Goal: Task Accomplishment & Management: Manage account settings

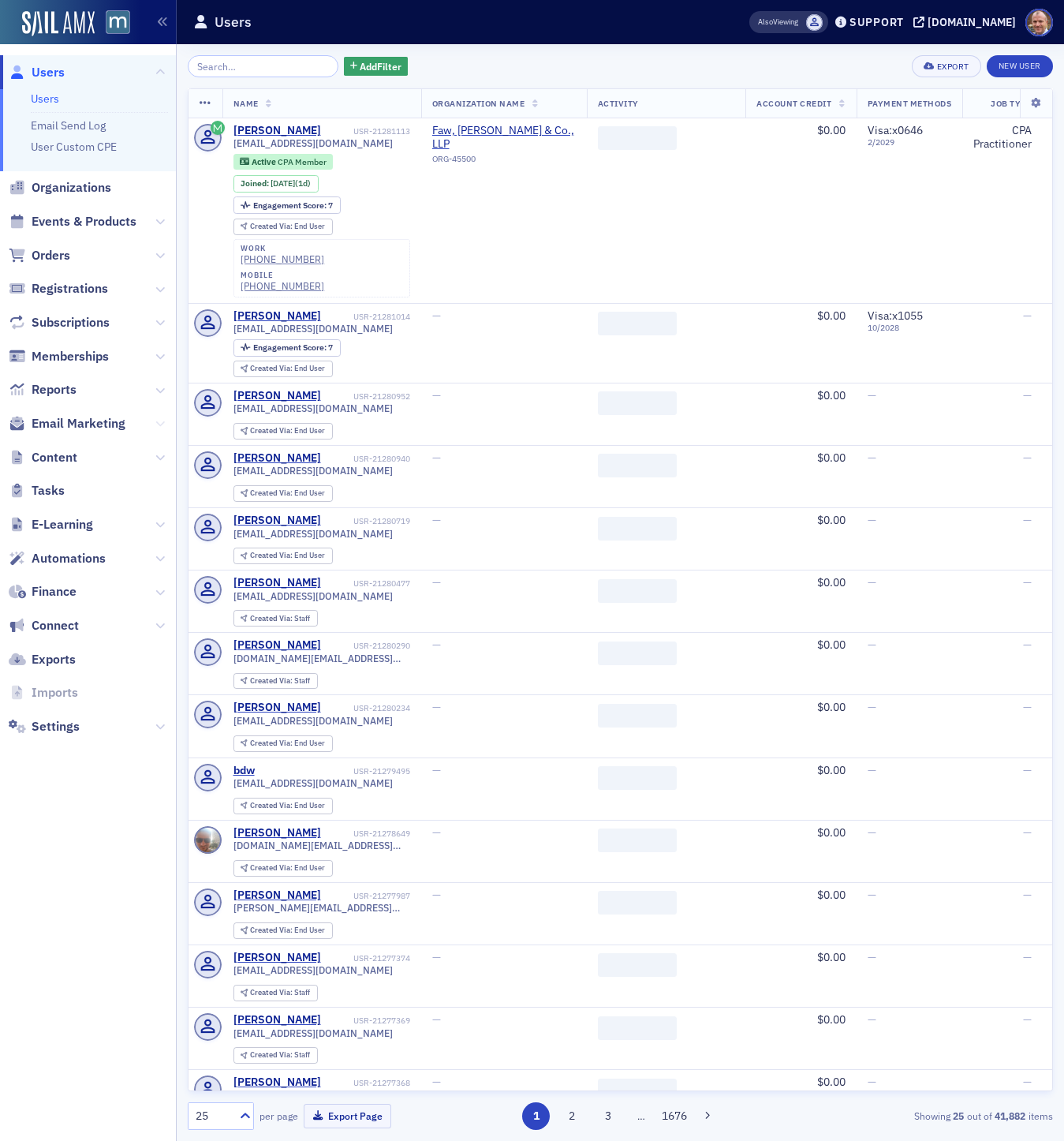
click at [161, 424] on icon at bounding box center [161, 424] width 10 height 10
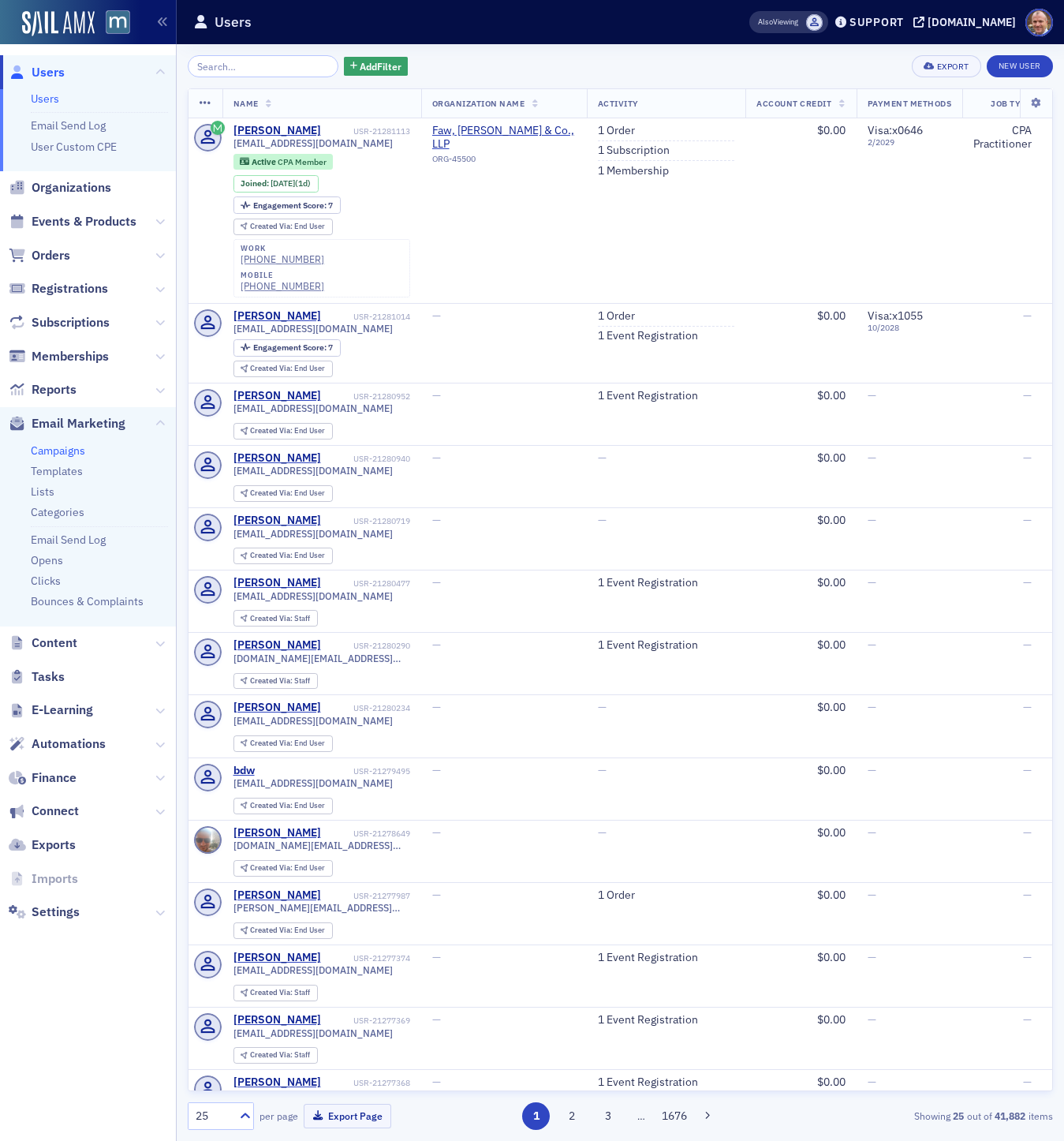
click at [72, 451] on link "Campaigns" at bounding box center [58, 450] width 55 height 14
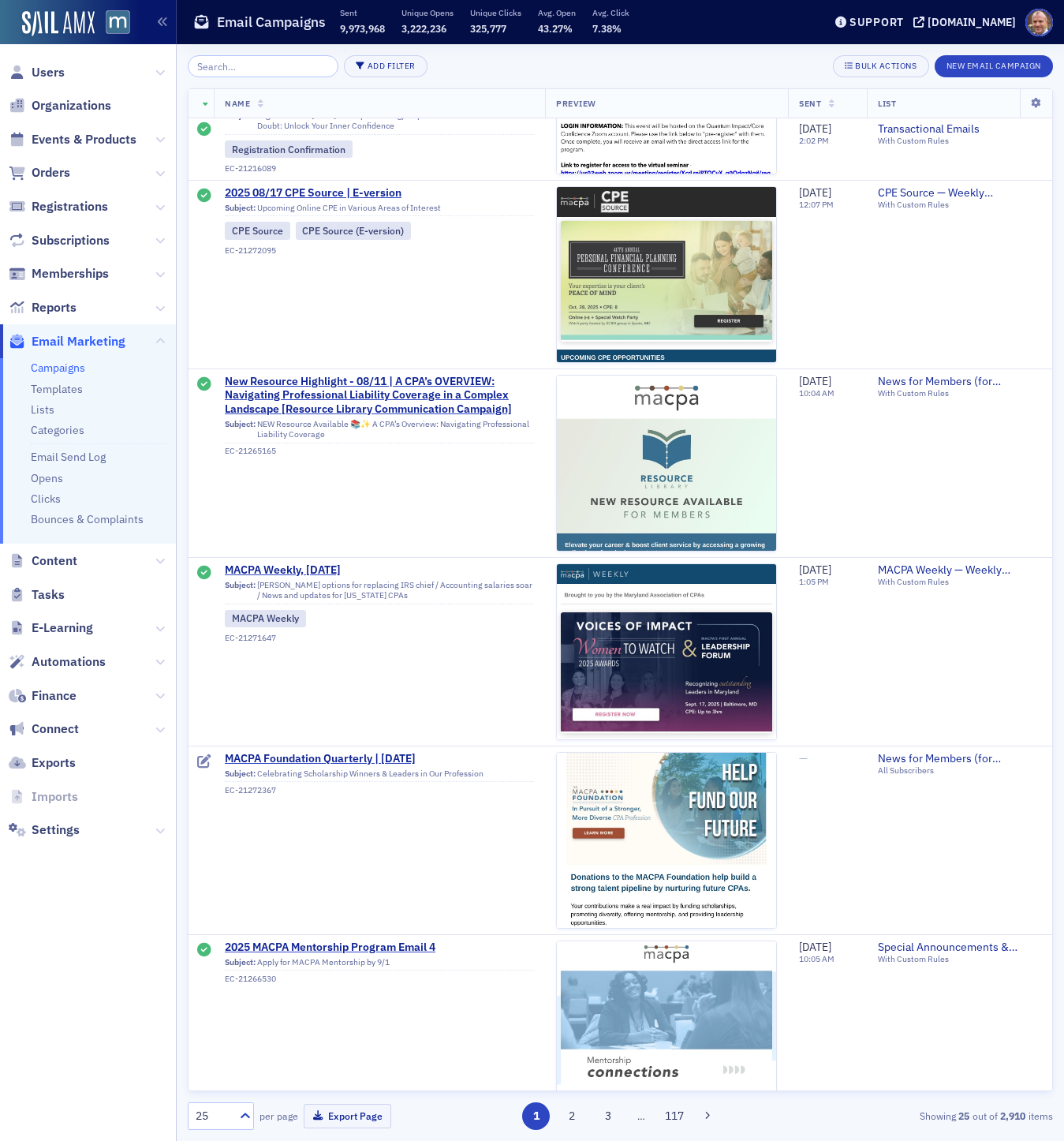
scroll to position [3741, 0]
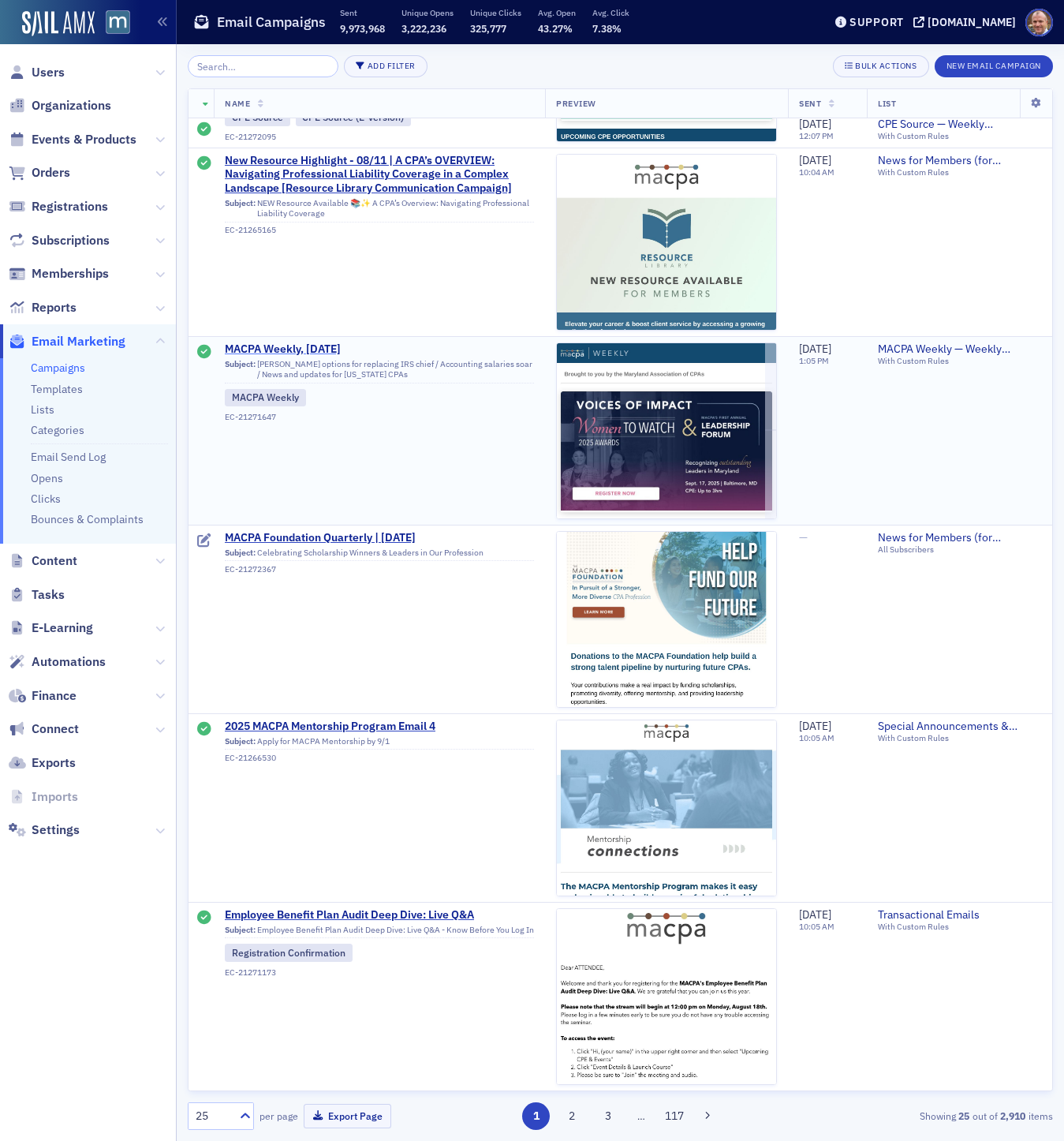
click at [296, 348] on span "MACPA Weekly, [DATE]" at bounding box center [380, 349] width 309 height 14
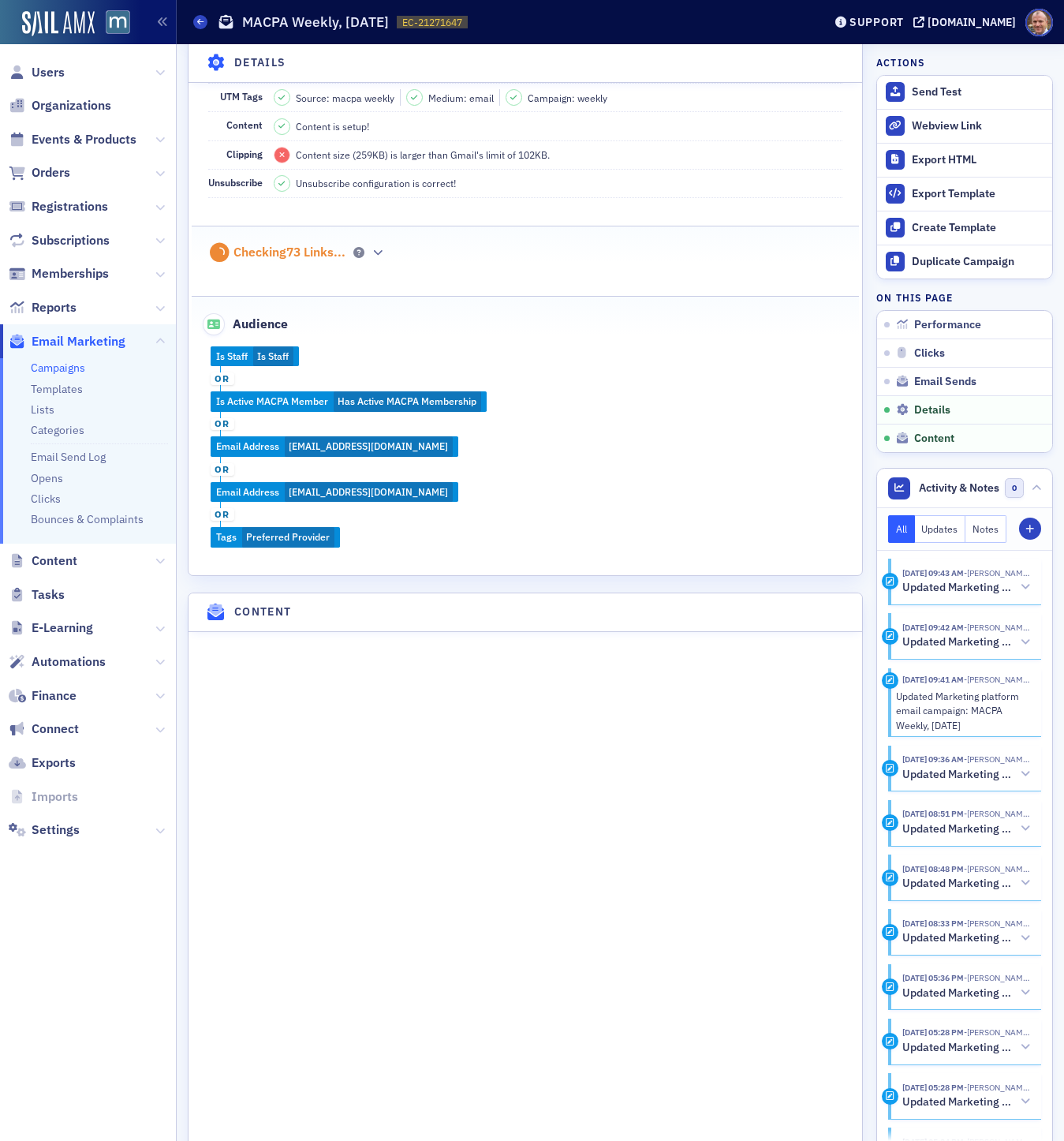
scroll to position [1689, 0]
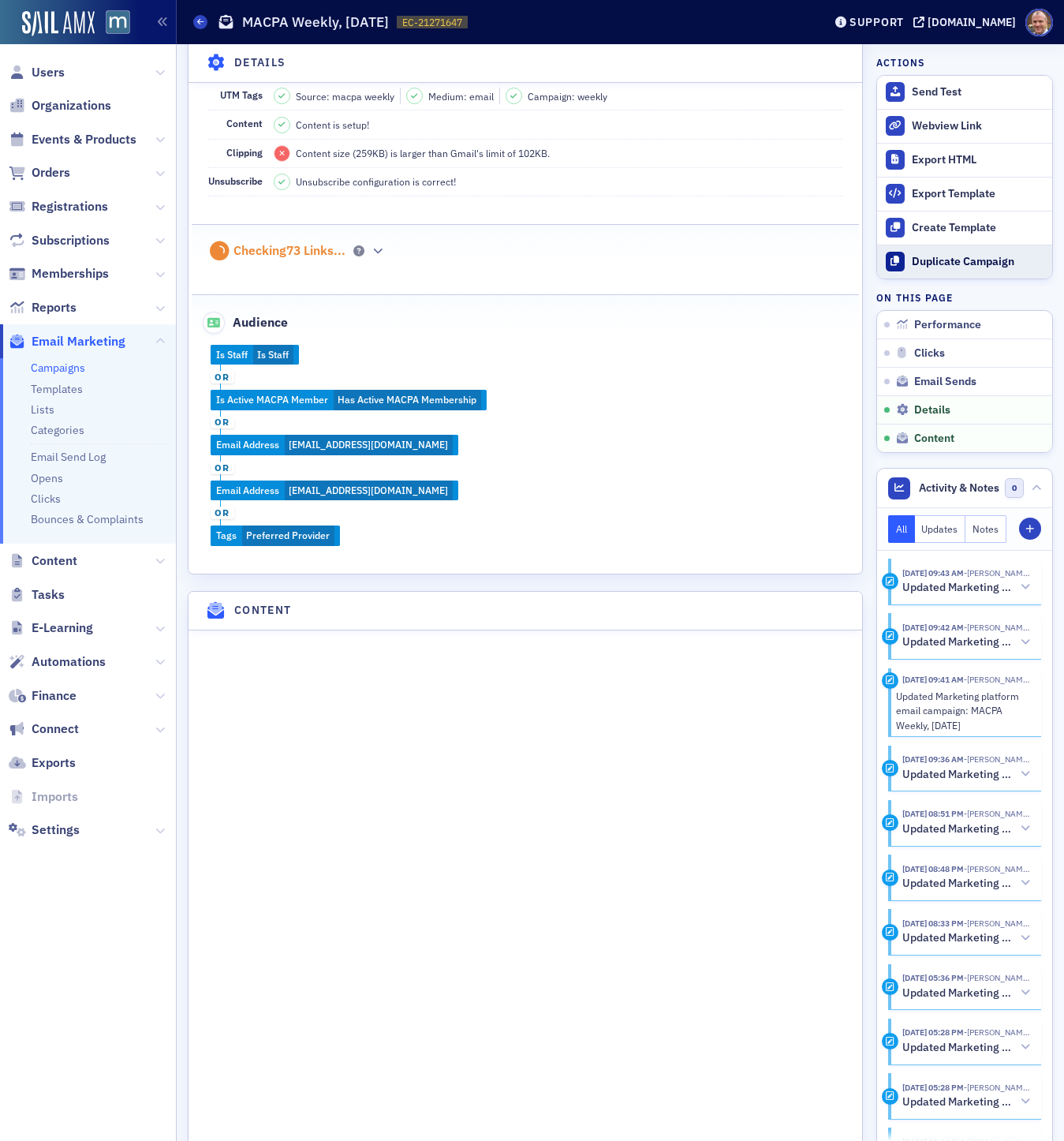
click at [979, 268] on div "Duplicate Campaign" at bounding box center [978, 261] width 133 height 14
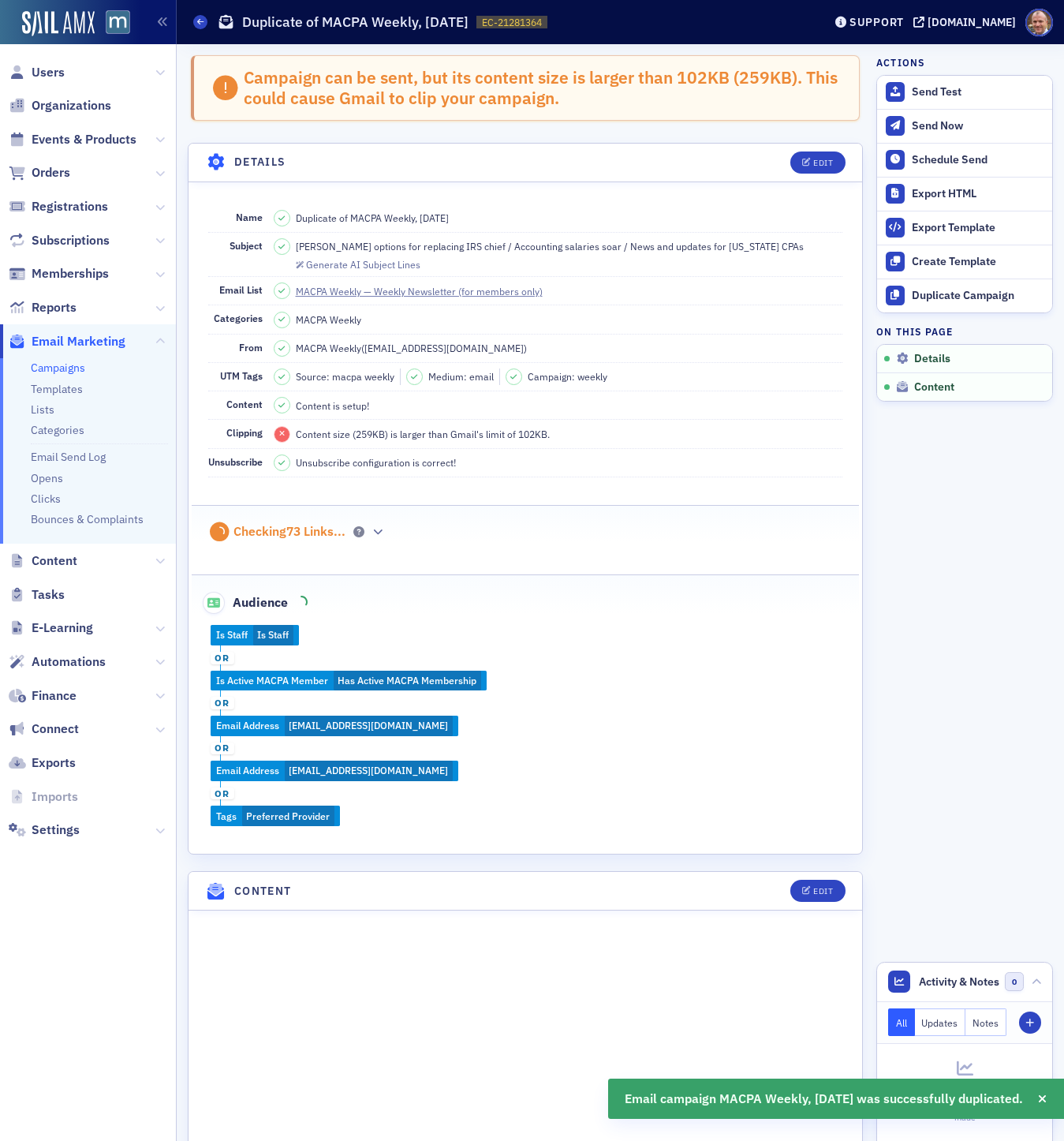
click at [821, 148] on header "Details Edit" at bounding box center [525, 162] width 674 height 38
click at [821, 165] on div "Edit" at bounding box center [823, 162] width 20 height 9
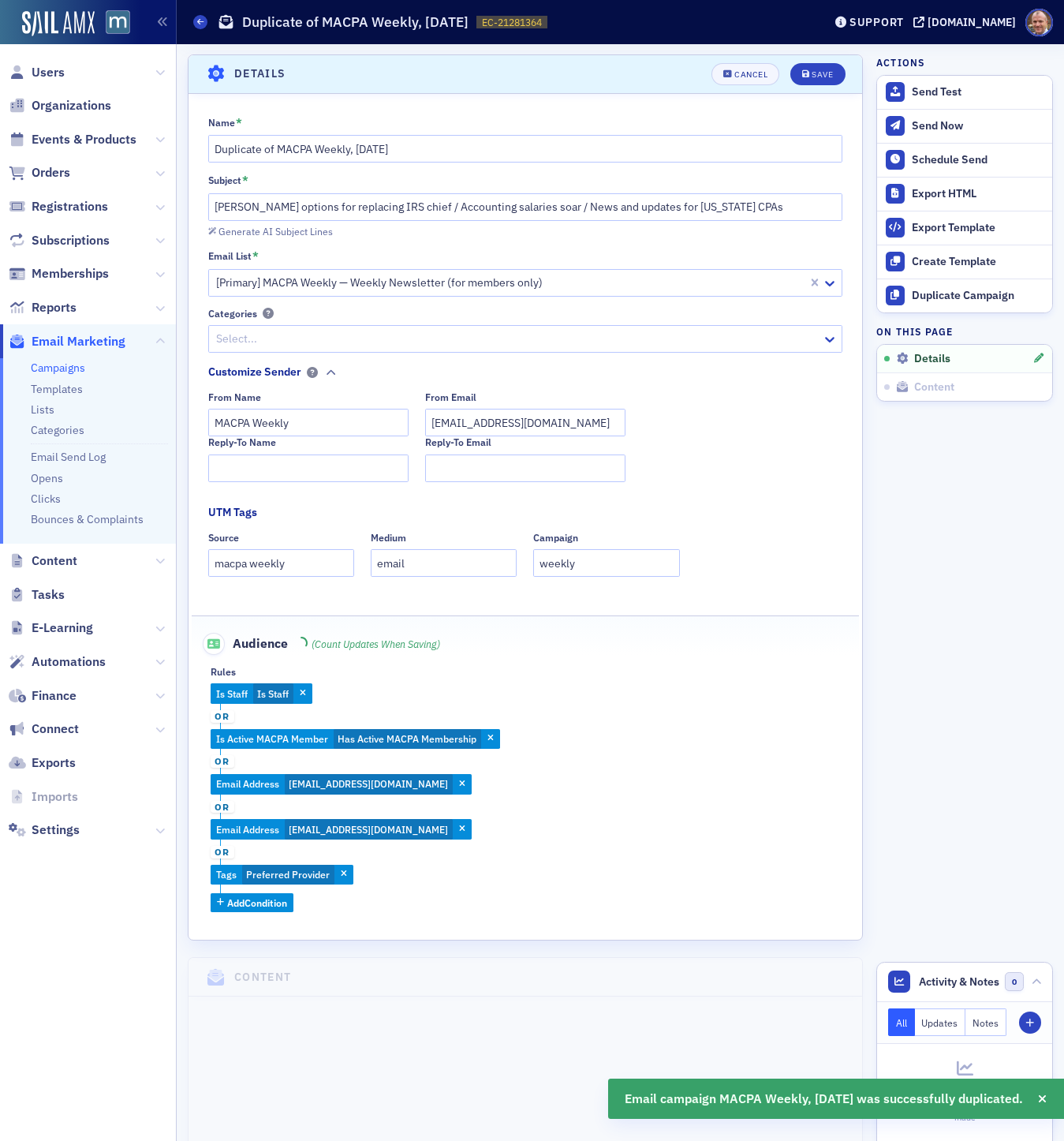
scroll to position [90, 0]
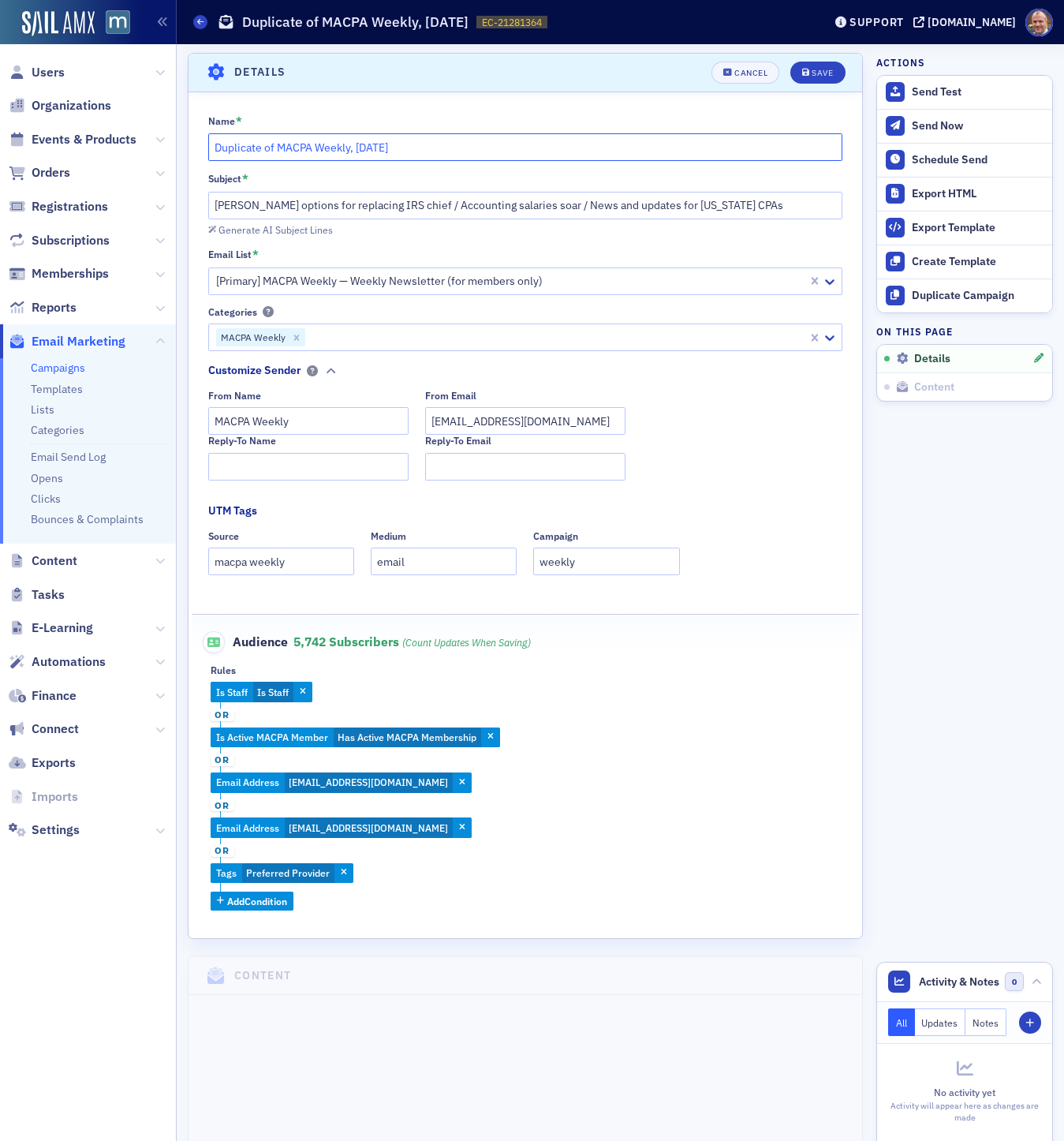
drag, startPoint x: 278, startPoint y: 146, endPoint x: 144, endPoint y: 141, distance: 134.1
click at [144, 141] on div "Users Organizations Events & Products Orders Registrations Subscriptions Member…" at bounding box center [532, 570] width 1064 height 1141
click at [341, 139] on input "MACPA Weekly, [DATE]" at bounding box center [526, 147] width 635 height 28
type input "MACPA Weekly, [DATE]"
click at [816, 68] on div "Save" at bounding box center [823, 72] width 21 height 9
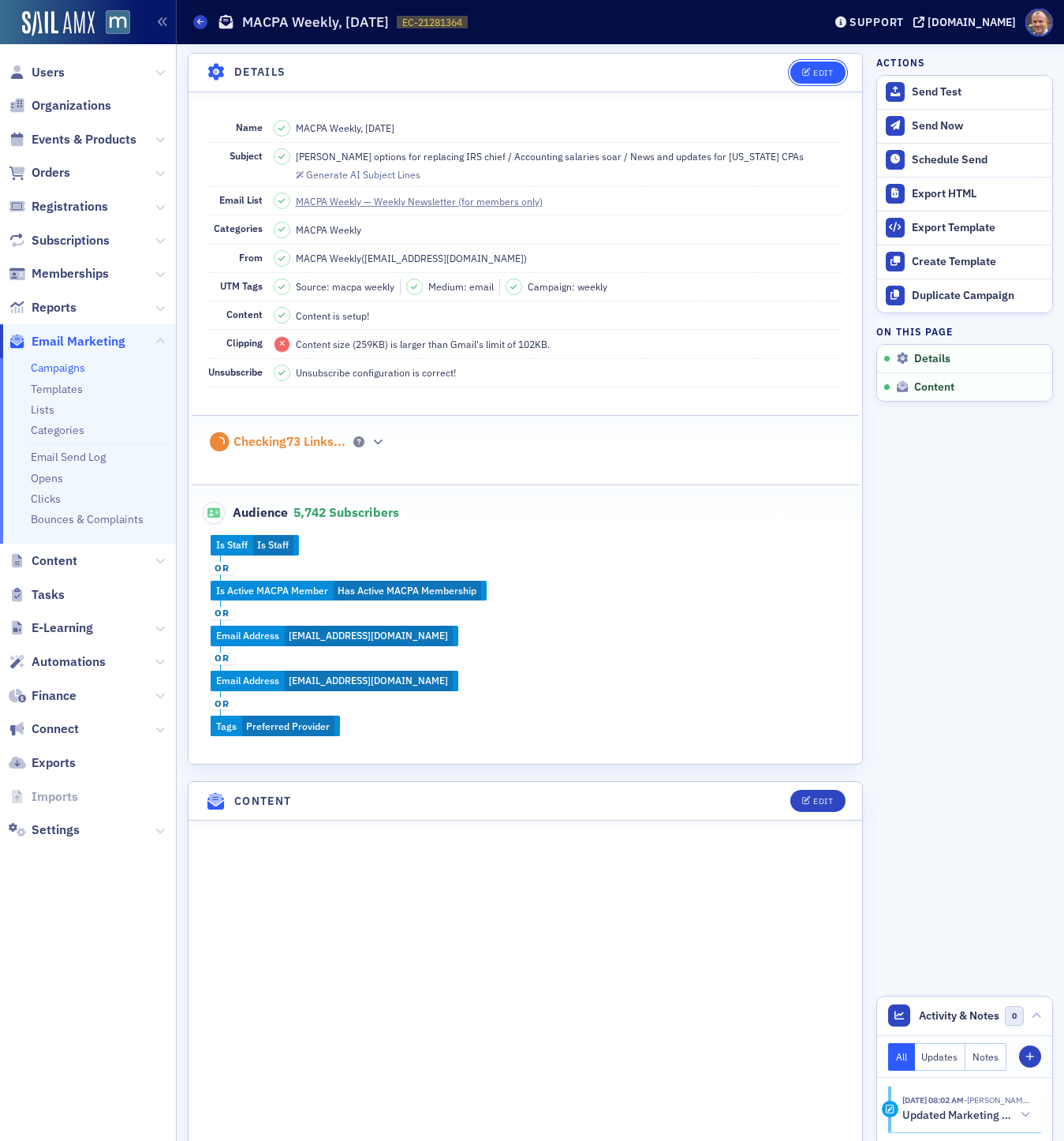
click at [829, 71] on div "Edit" at bounding box center [823, 72] width 20 height 9
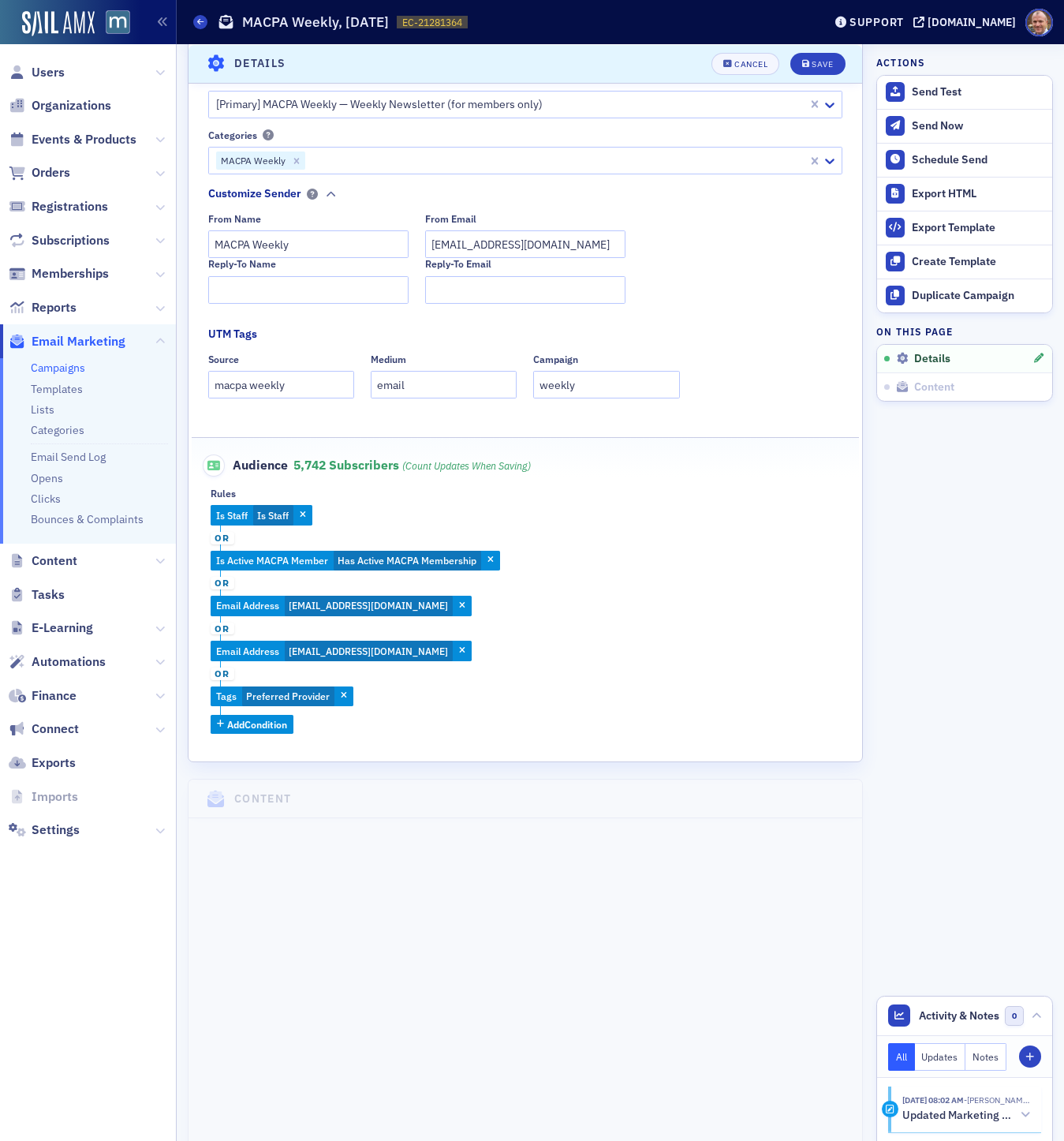
scroll to position [0, 0]
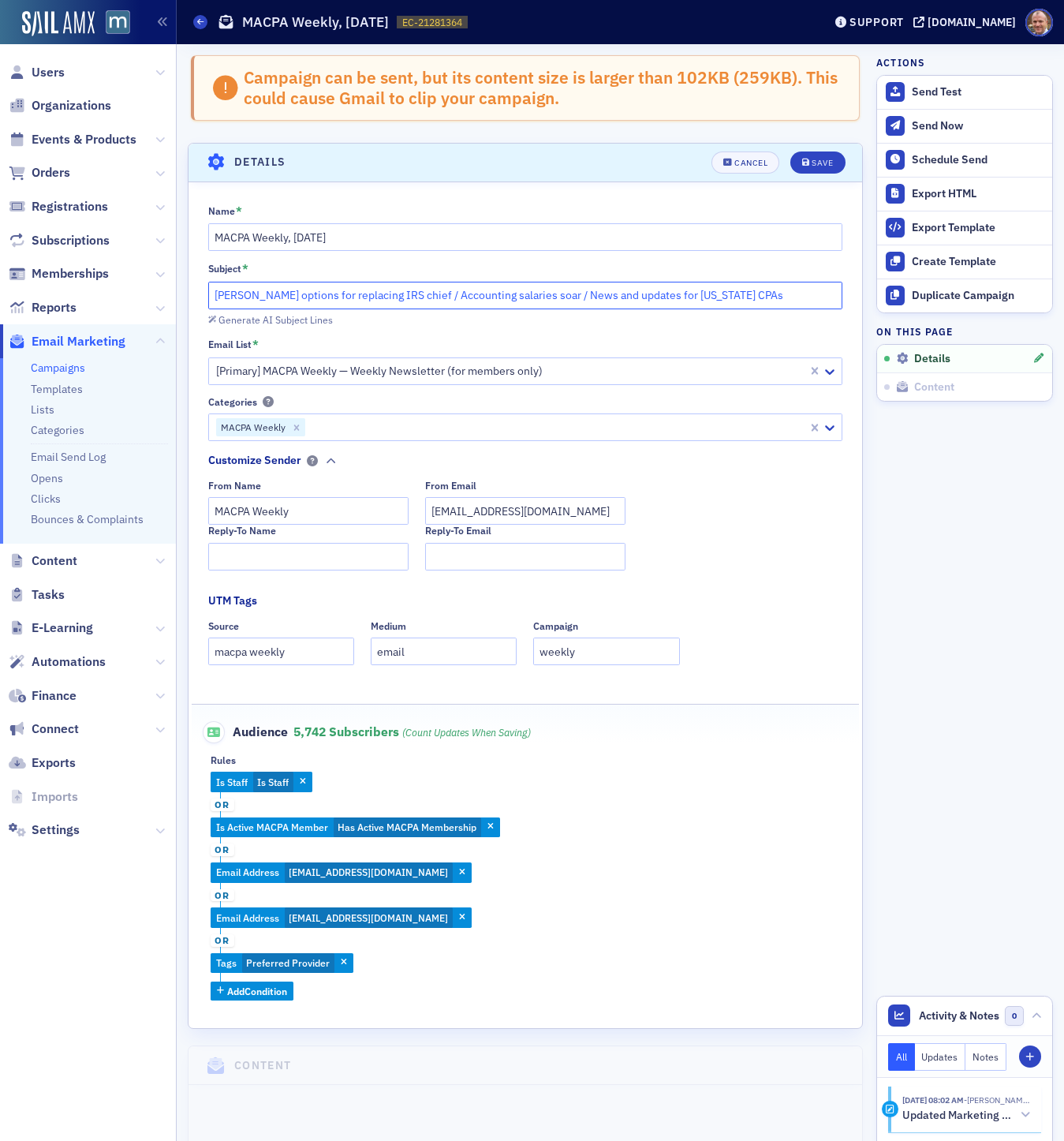
drag, startPoint x: 534, startPoint y: 294, endPoint x: 200, endPoint y: 286, distance: 334.1
click at [200, 287] on div "Name * MACPA Weekly, [DATE] Subject * [PERSON_NAME] options for replacing IRS c…" at bounding box center [525, 603] width 674 height 797
paste input "Future of finance: The road to 2040"
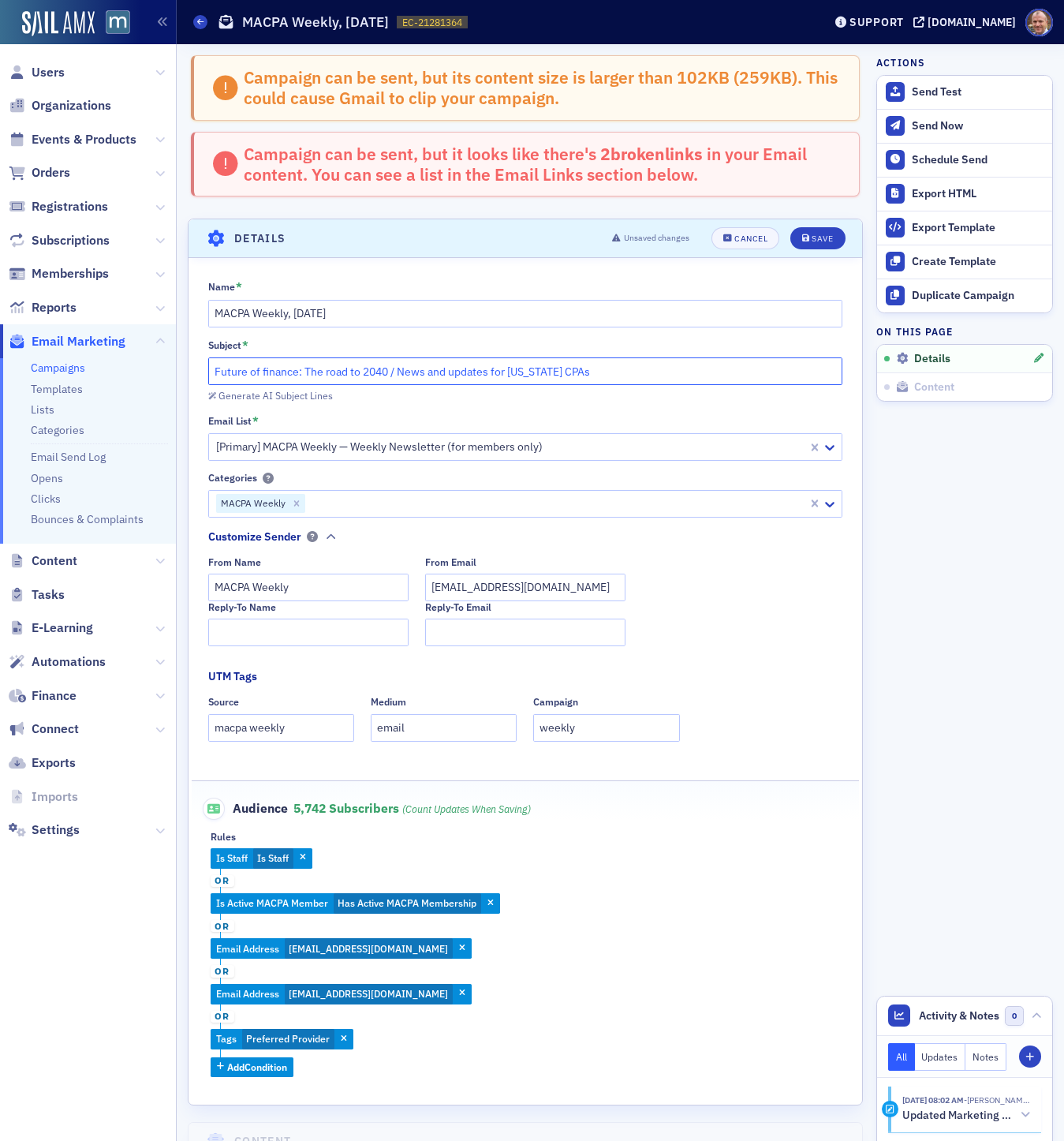
click at [401, 371] on input "Future of finance: The road to 2040 / News and updates for [US_STATE] CPAs" at bounding box center [526, 371] width 635 height 28
paste input "Why CPAs are key to our economic future"
type input "Future of finance: The road to 2040 / Why CPAs are key to our economic future /…"
click at [831, 237] on div "Save" at bounding box center [823, 238] width 21 height 9
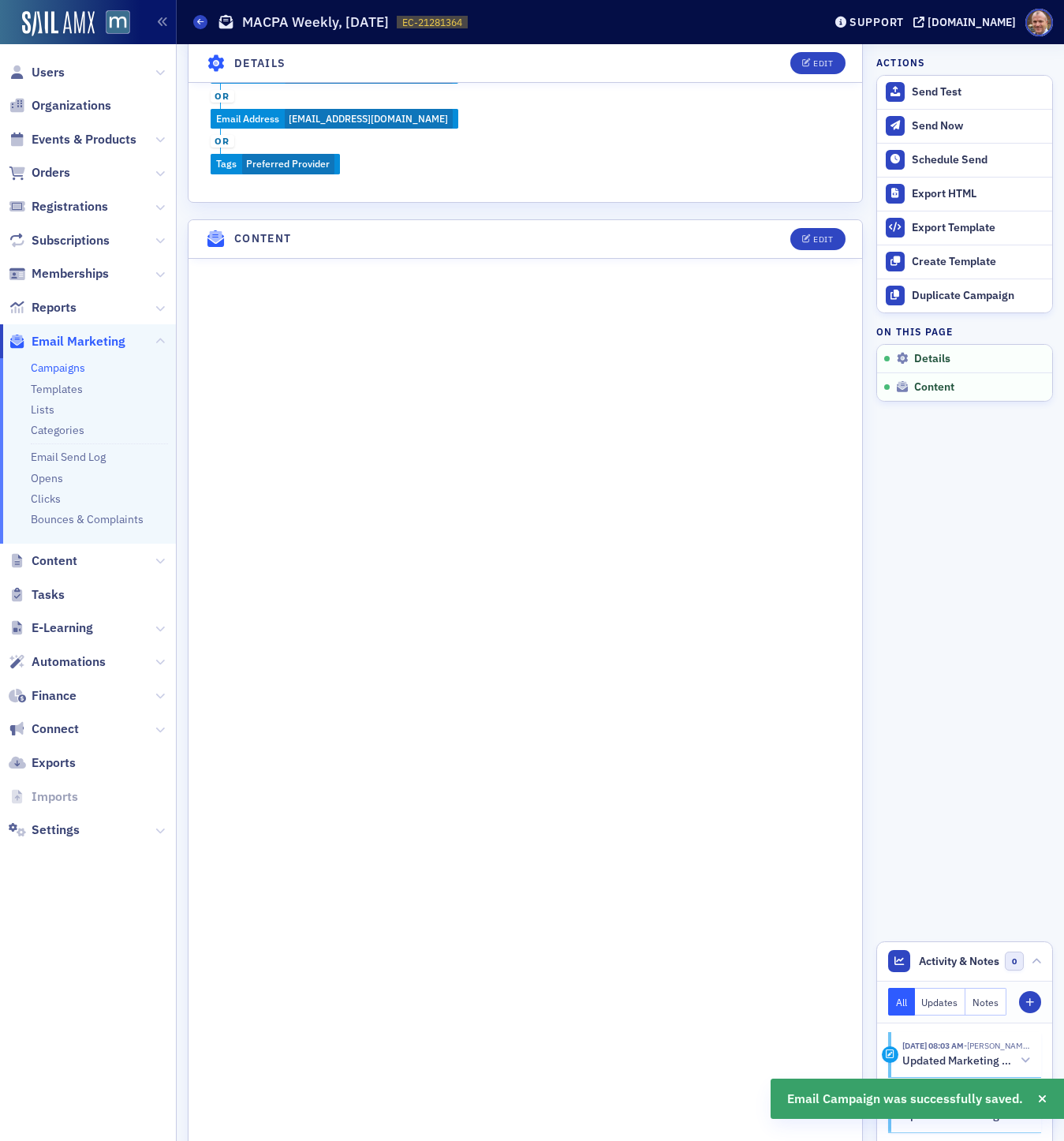
scroll to position [819, 0]
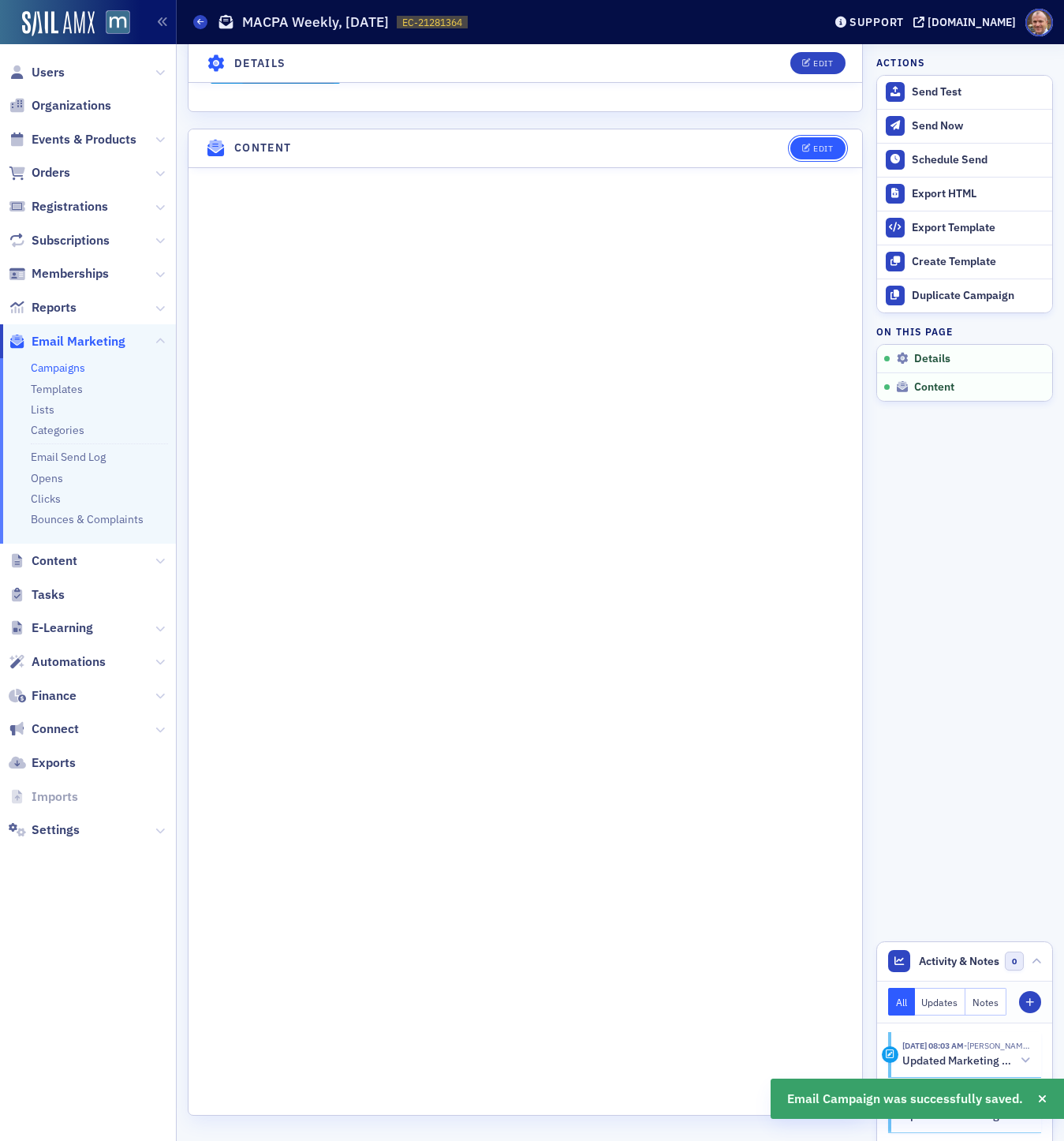
click at [826, 144] on div "Edit" at bounding box center [823, 148] width 20 height 9
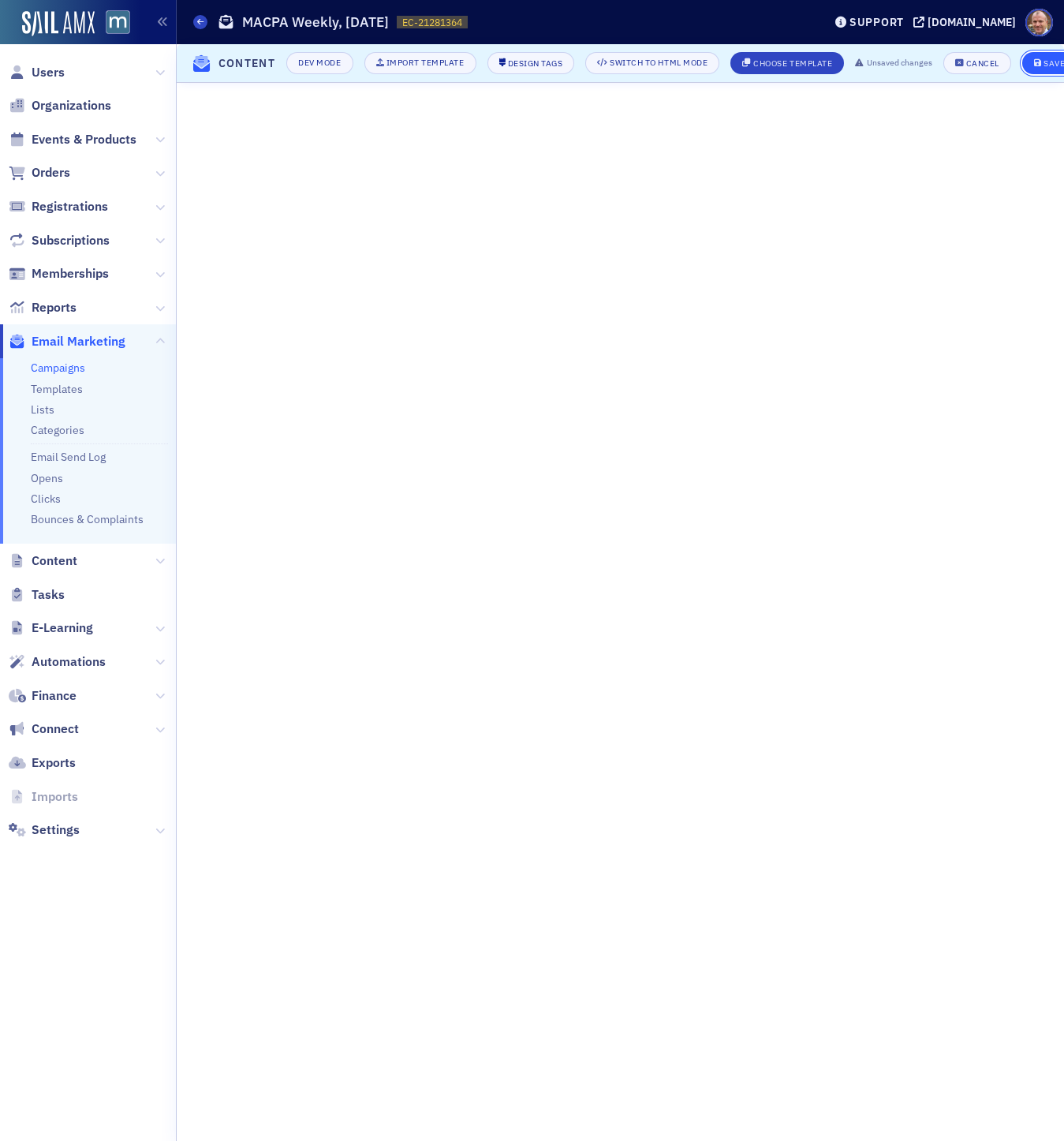
click at [1048, 63] on span "Save" at bounding box center [1050, 63] width 31 height 9
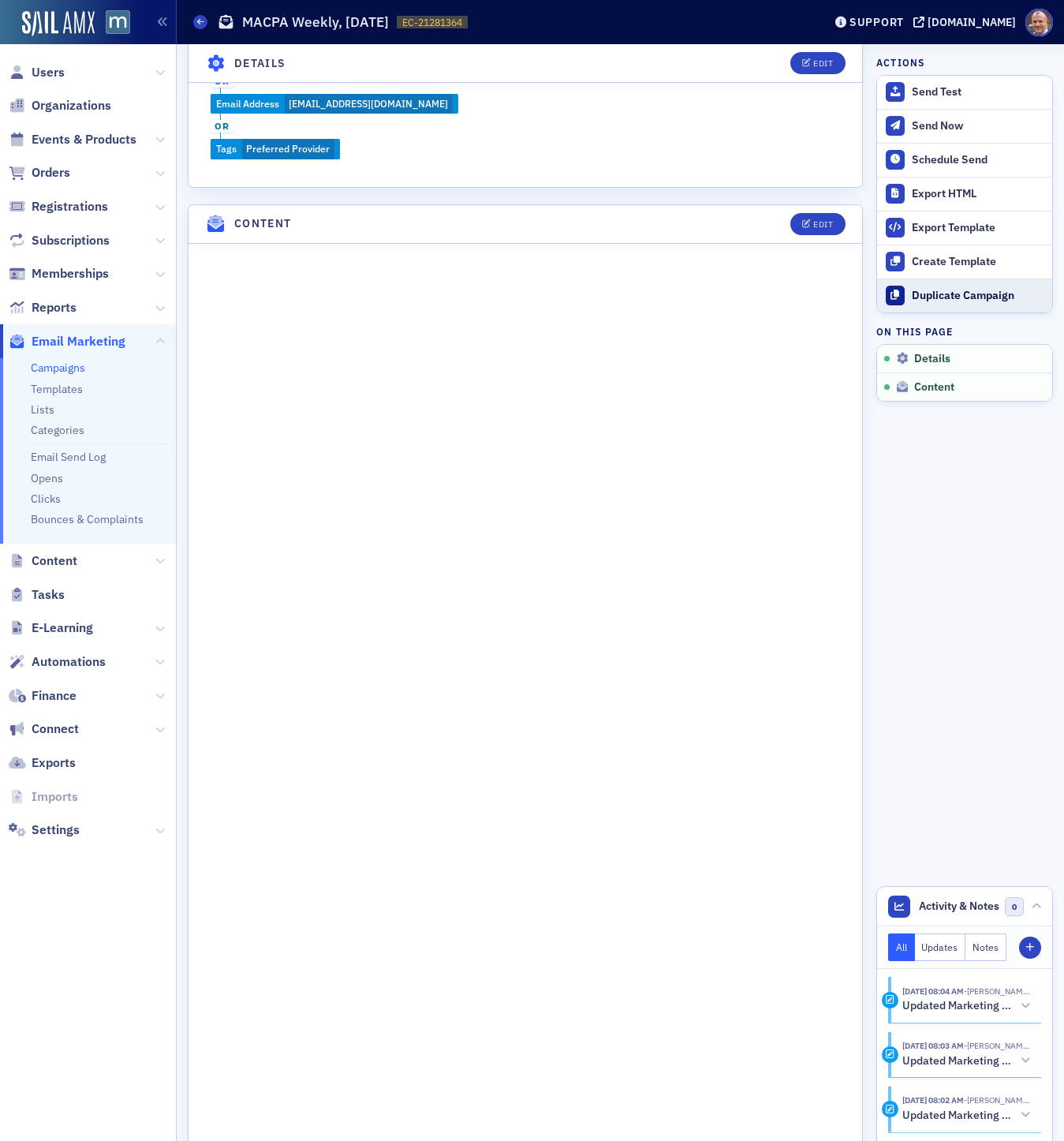
scroll to position [819, 0]
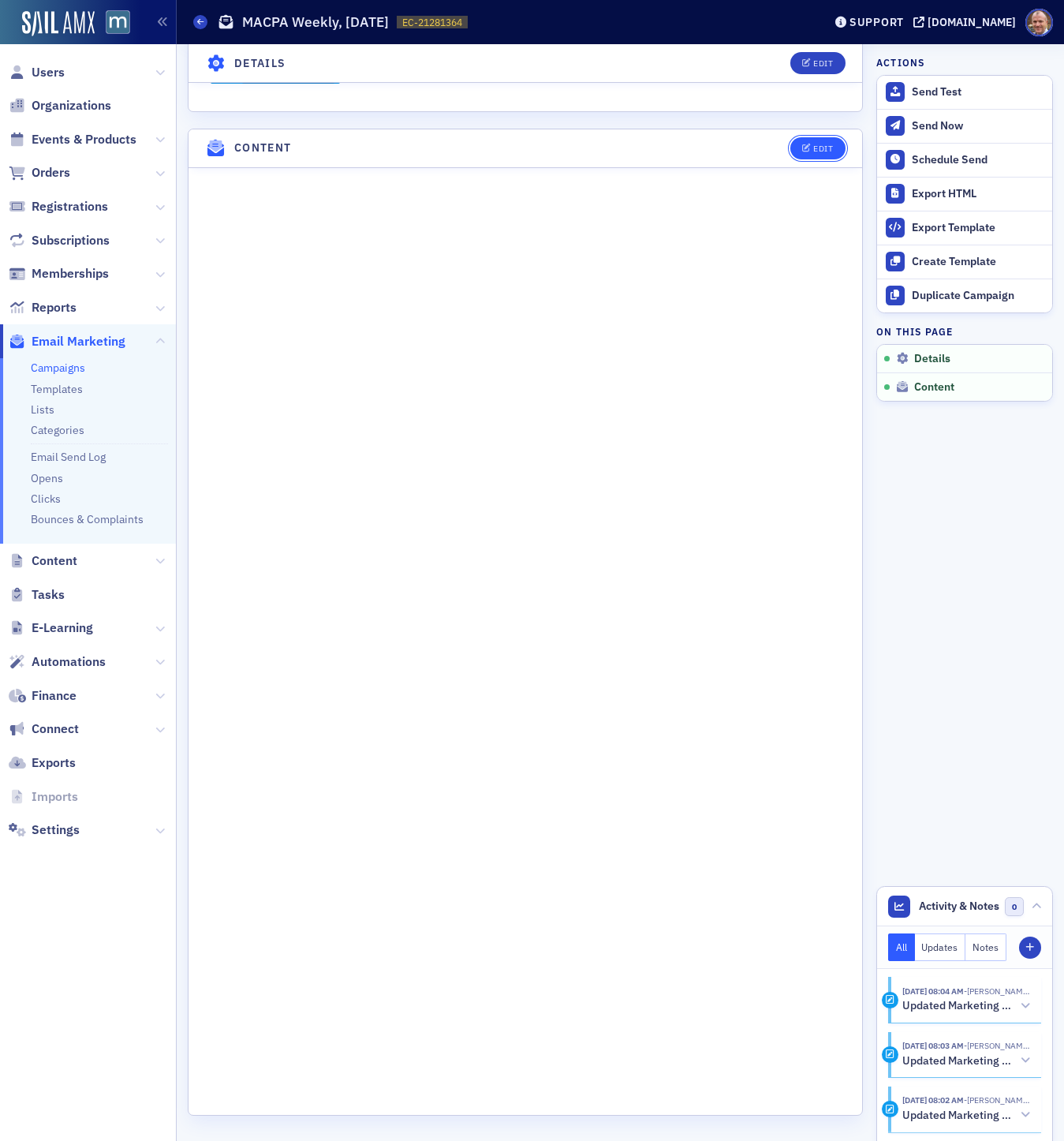
click at [816, 150] on div "Edit" at bounding box center [823, 148] width 20 height 9
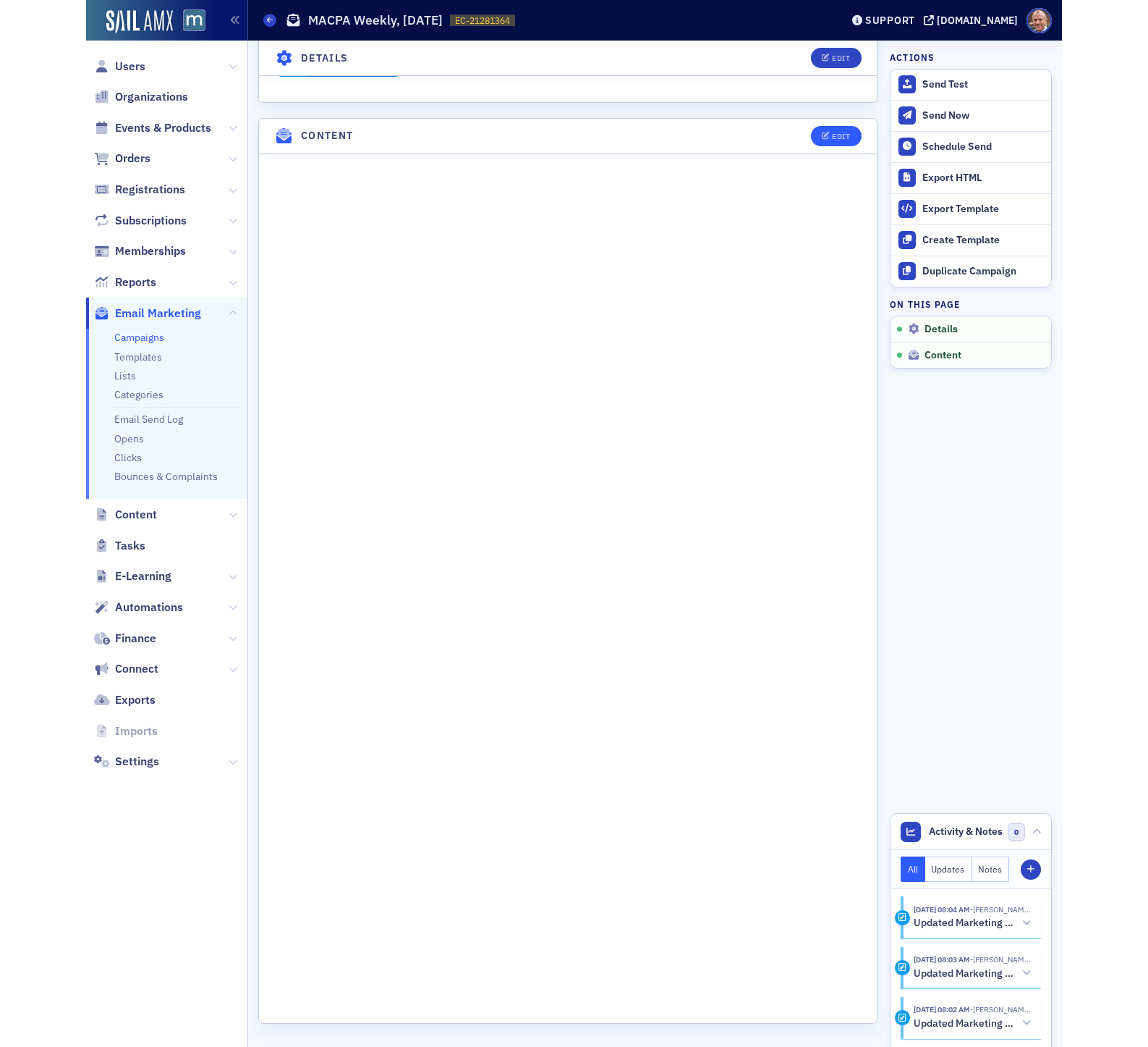
scroll to position [0, 0]
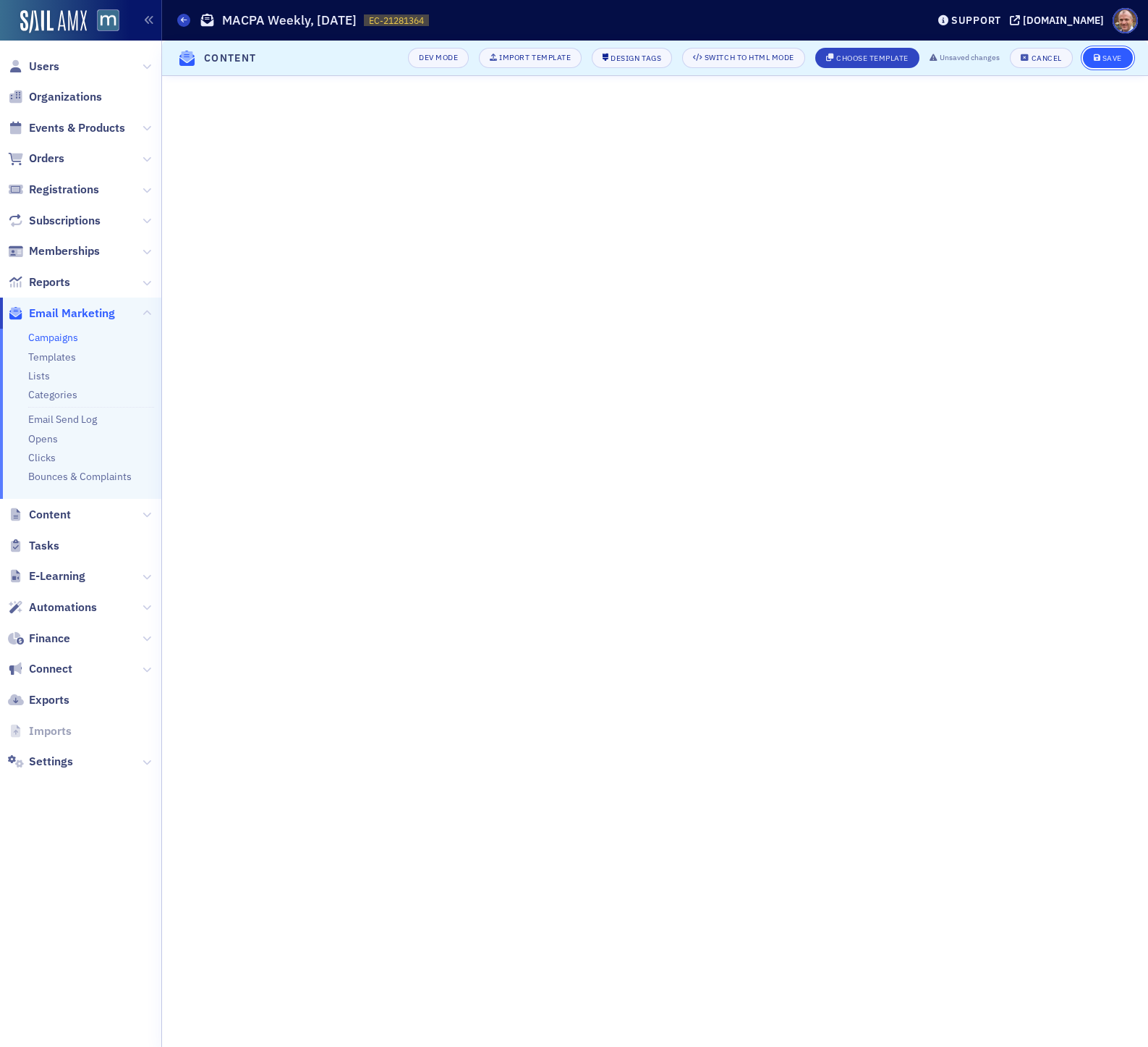
click at [975, 62] on div "Save" at bounding box center [1113, 58] width 19 height 8
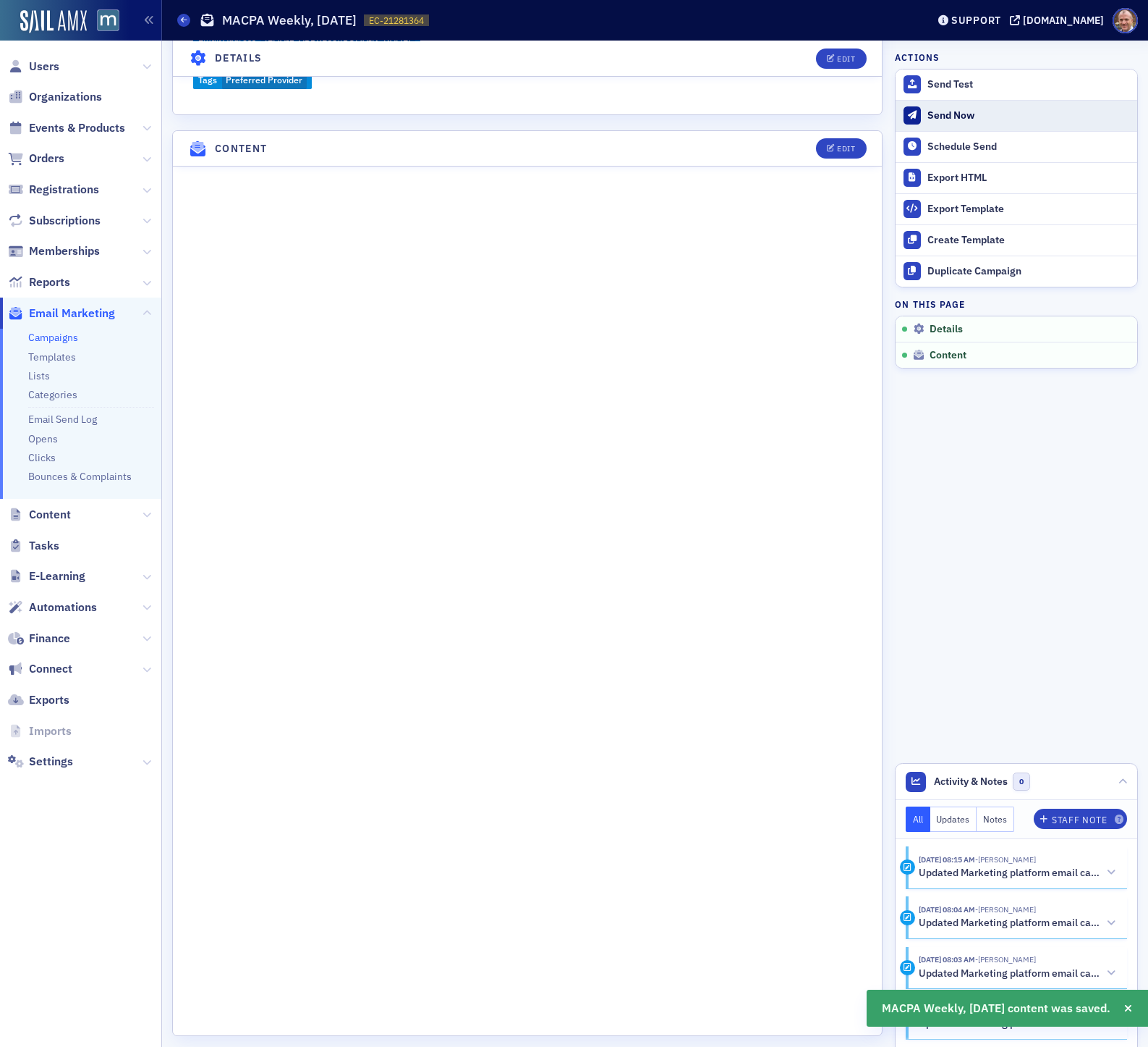
scroll to position [682, 0]
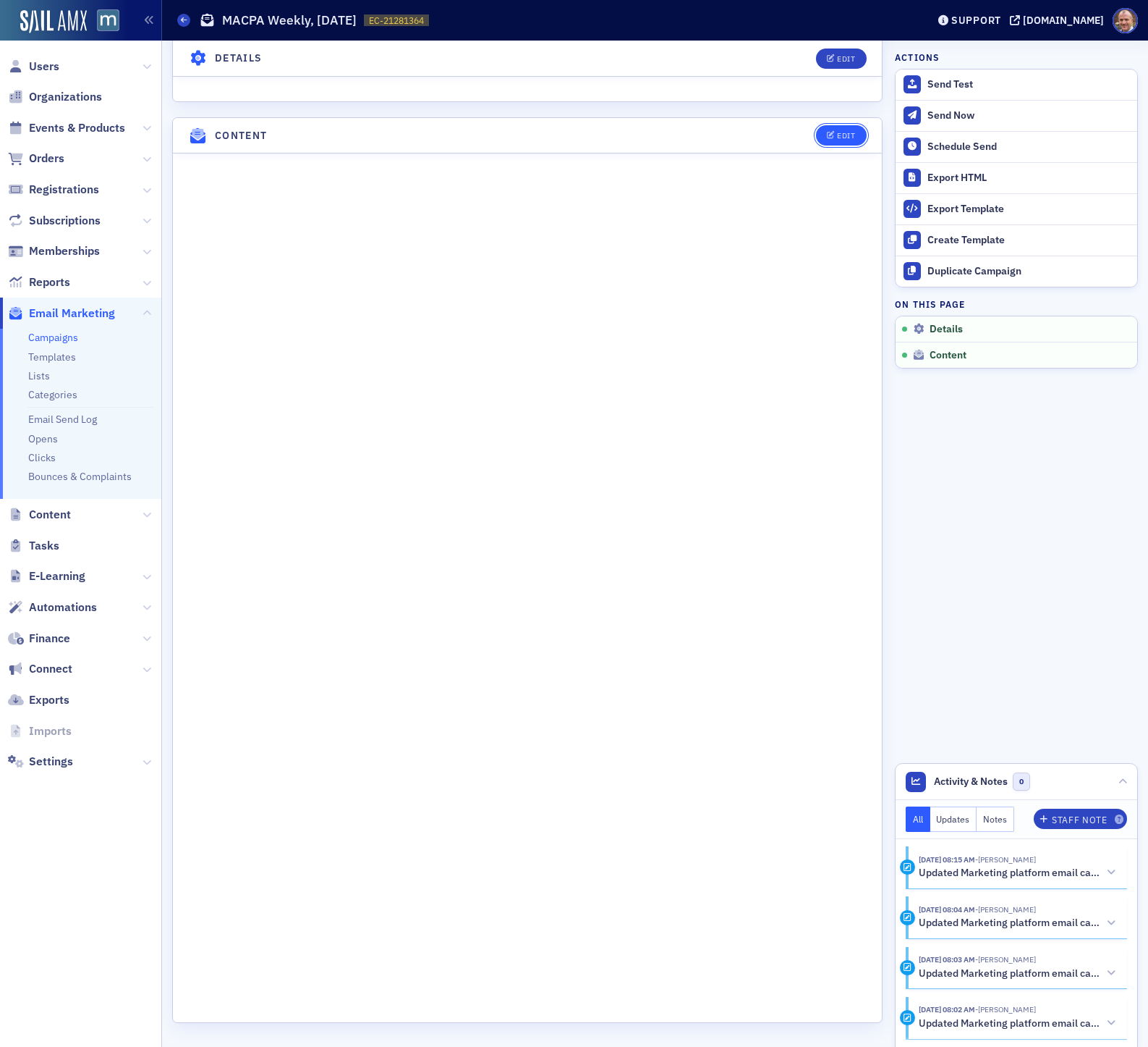
click at [850, 131] on div "Edit" at bounding box center [846, 135] width 19 height 8
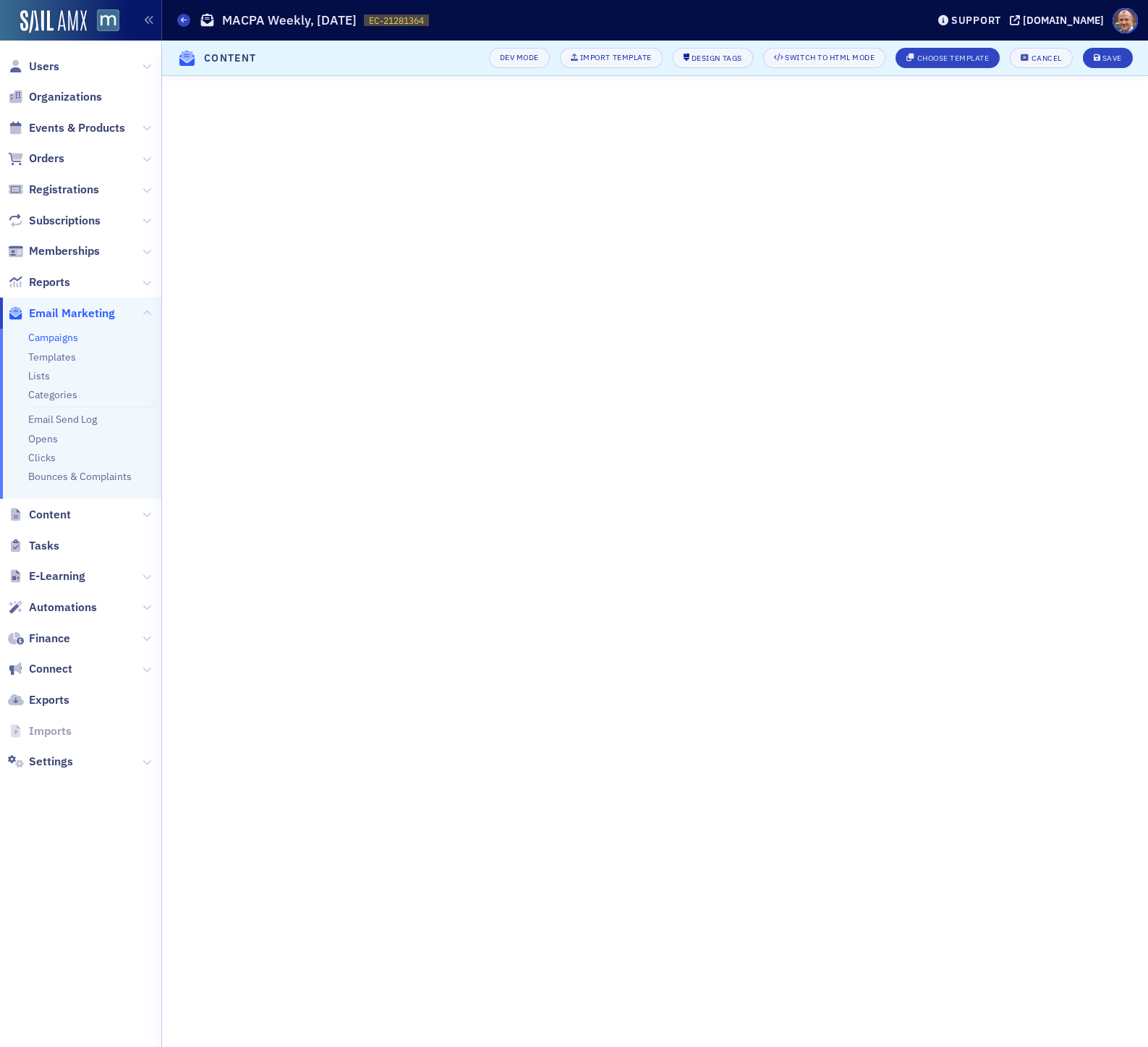
scroll to position [0, 0]
click at [975, 58] on div "Save" at bounding box center [1113, 58] width 19 height 8
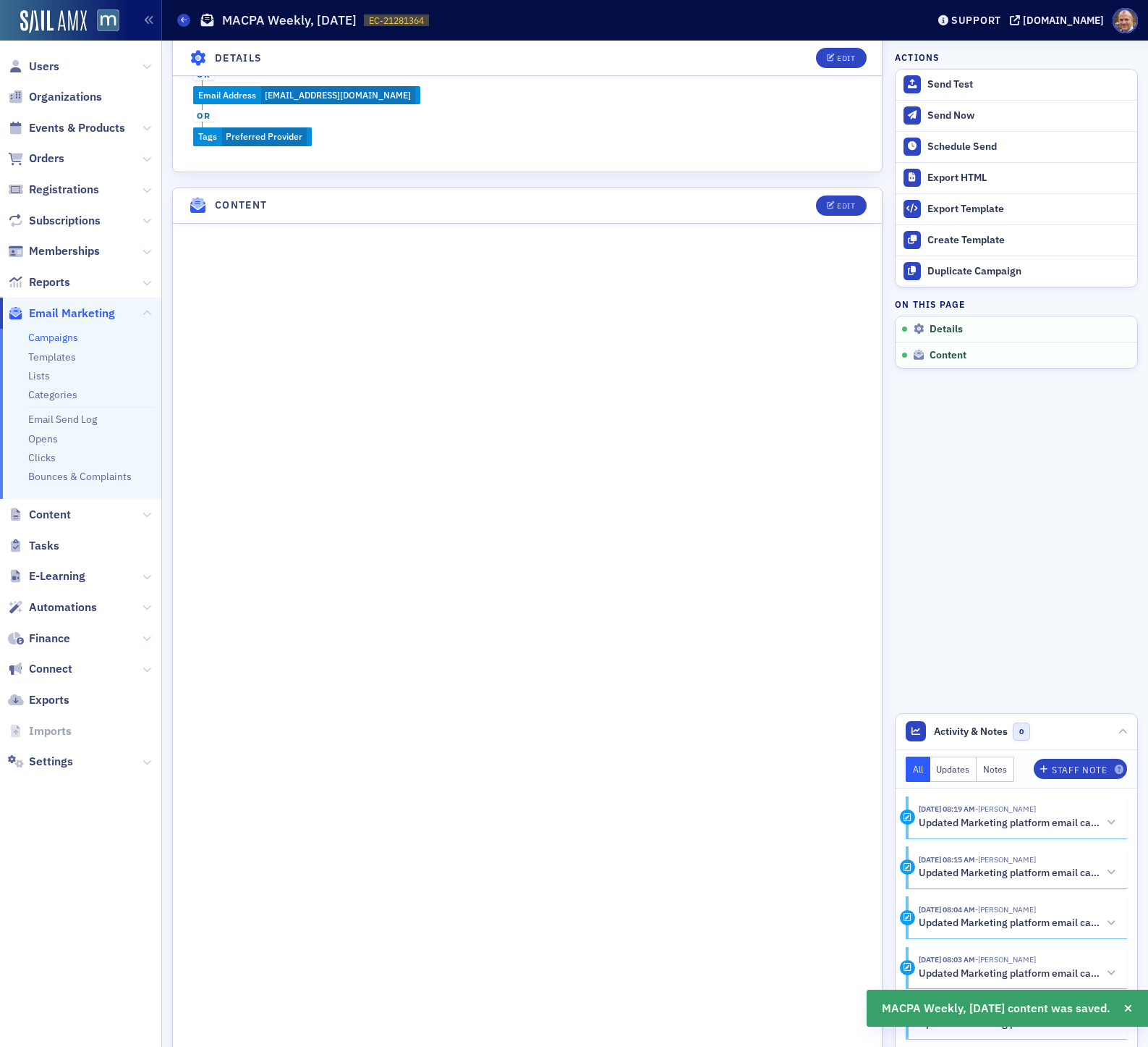
scroll to position [752, 0]
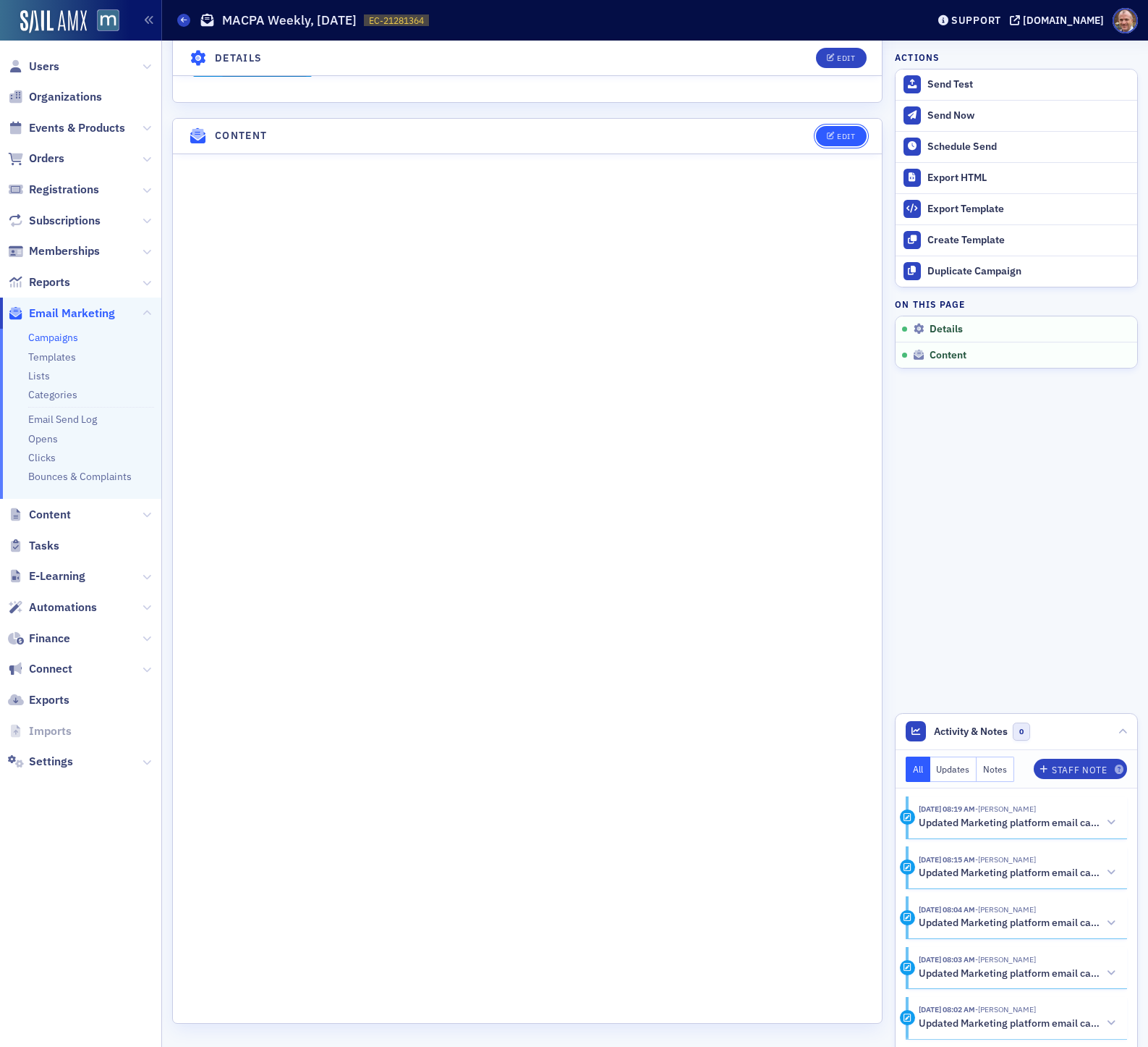
click at [839, 140] on button "Edit" at bounding box center [841, 136] width 50 height 20
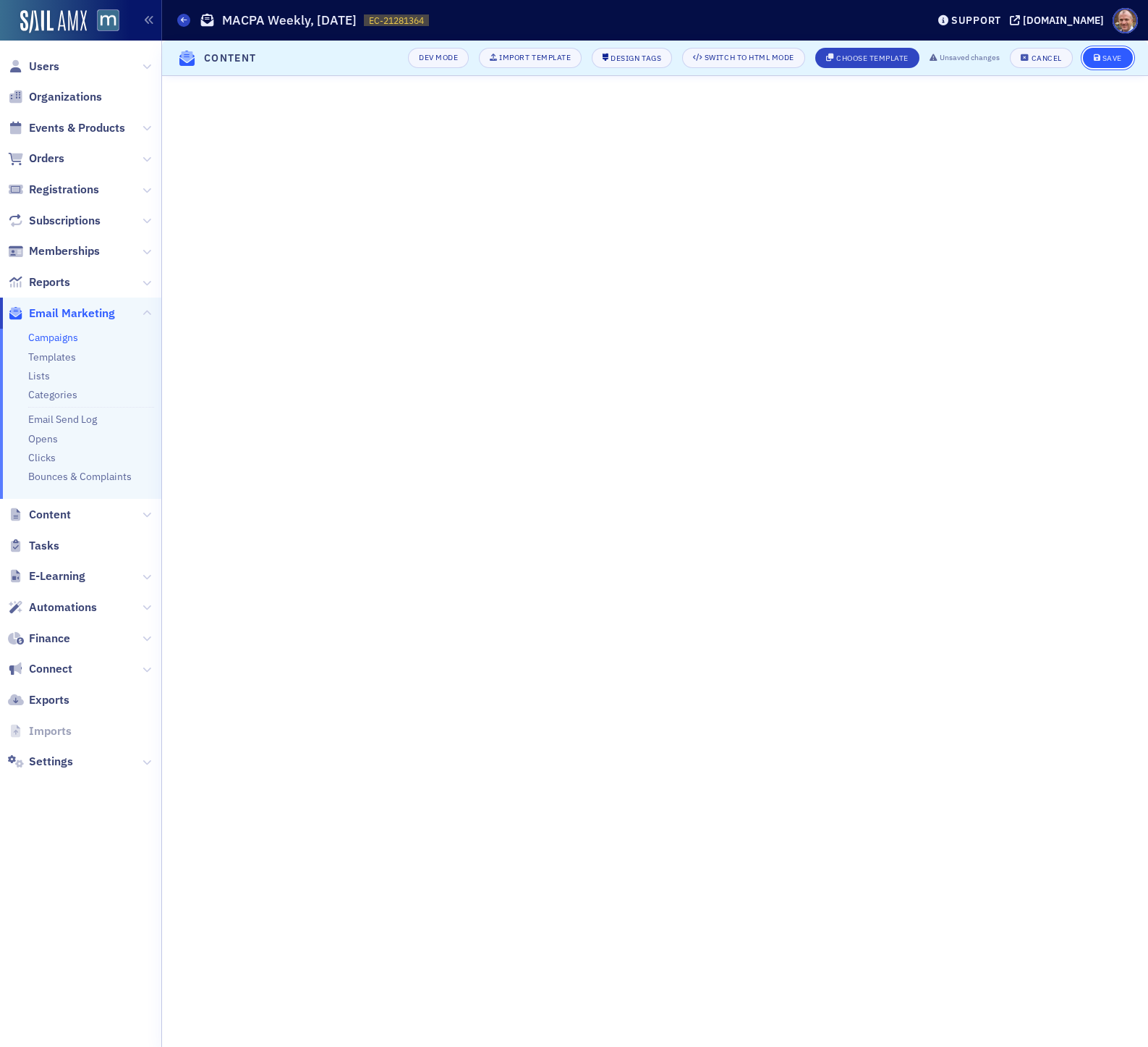
click at [975, 56] on button "Save" at bounding box center [1108, 57] width 50 height 20
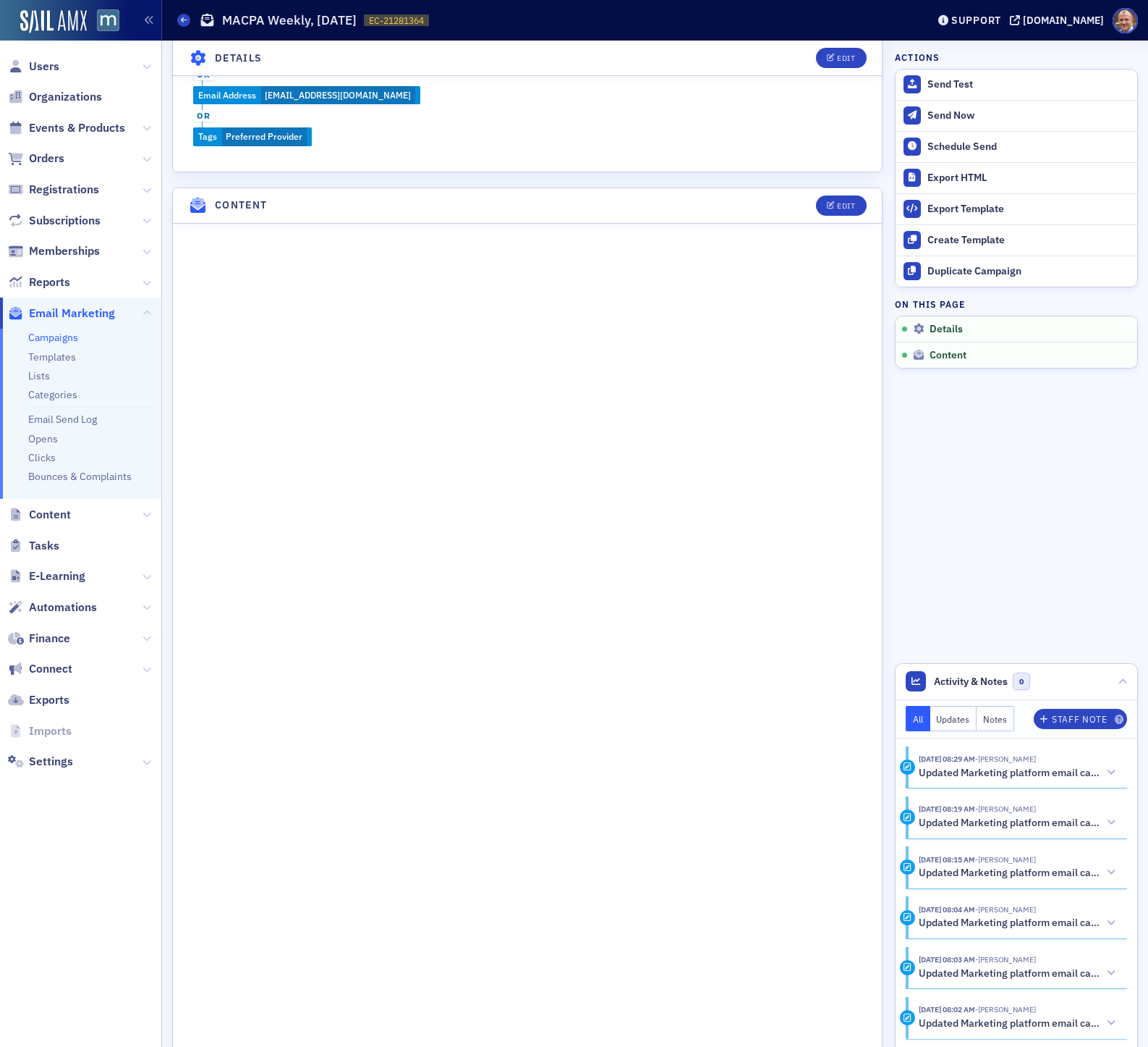
scroll to position [752, 0]
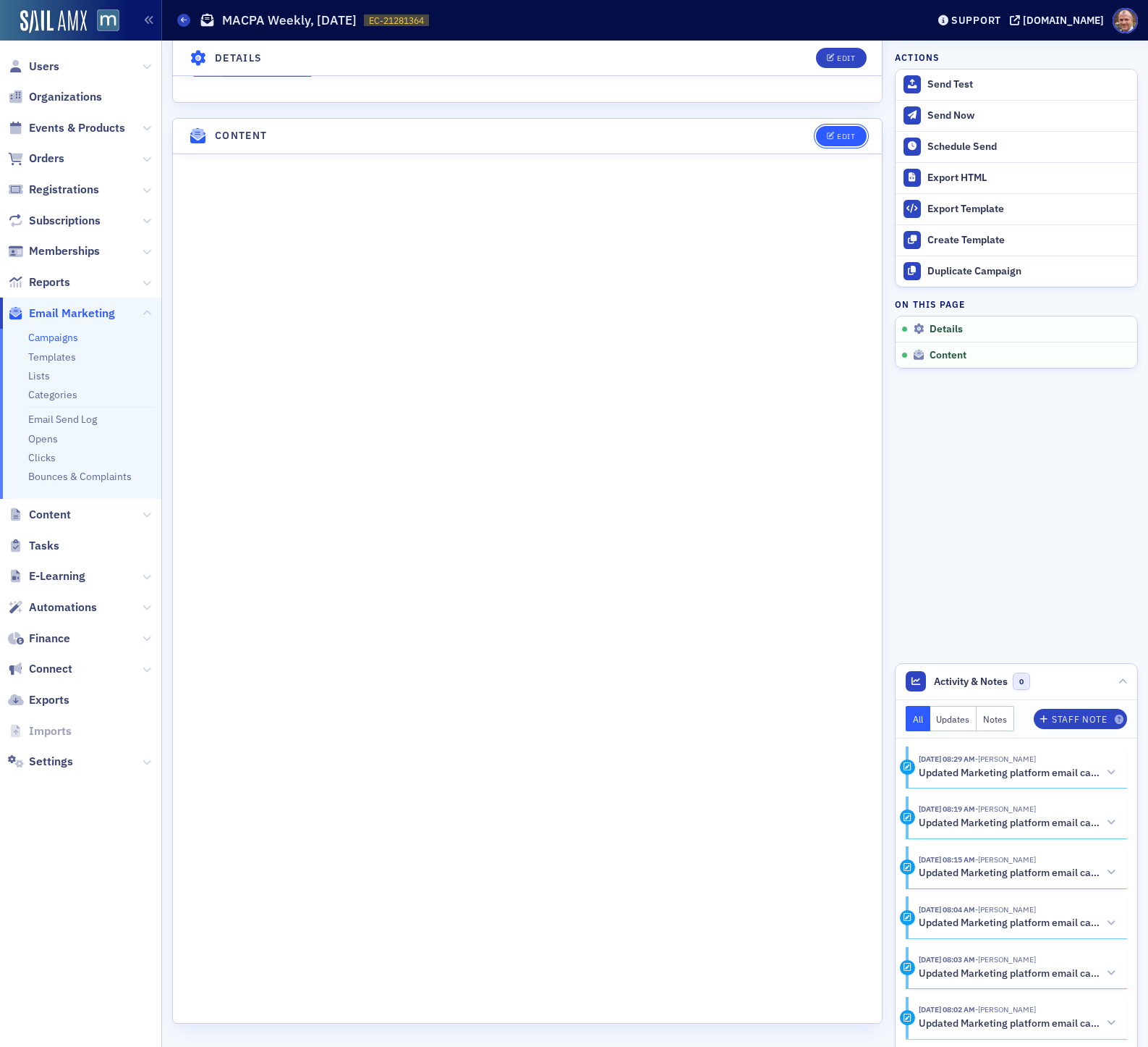
click at [838, 138] on div "Edit" at bounding box center [846, 136] width 19 height 8
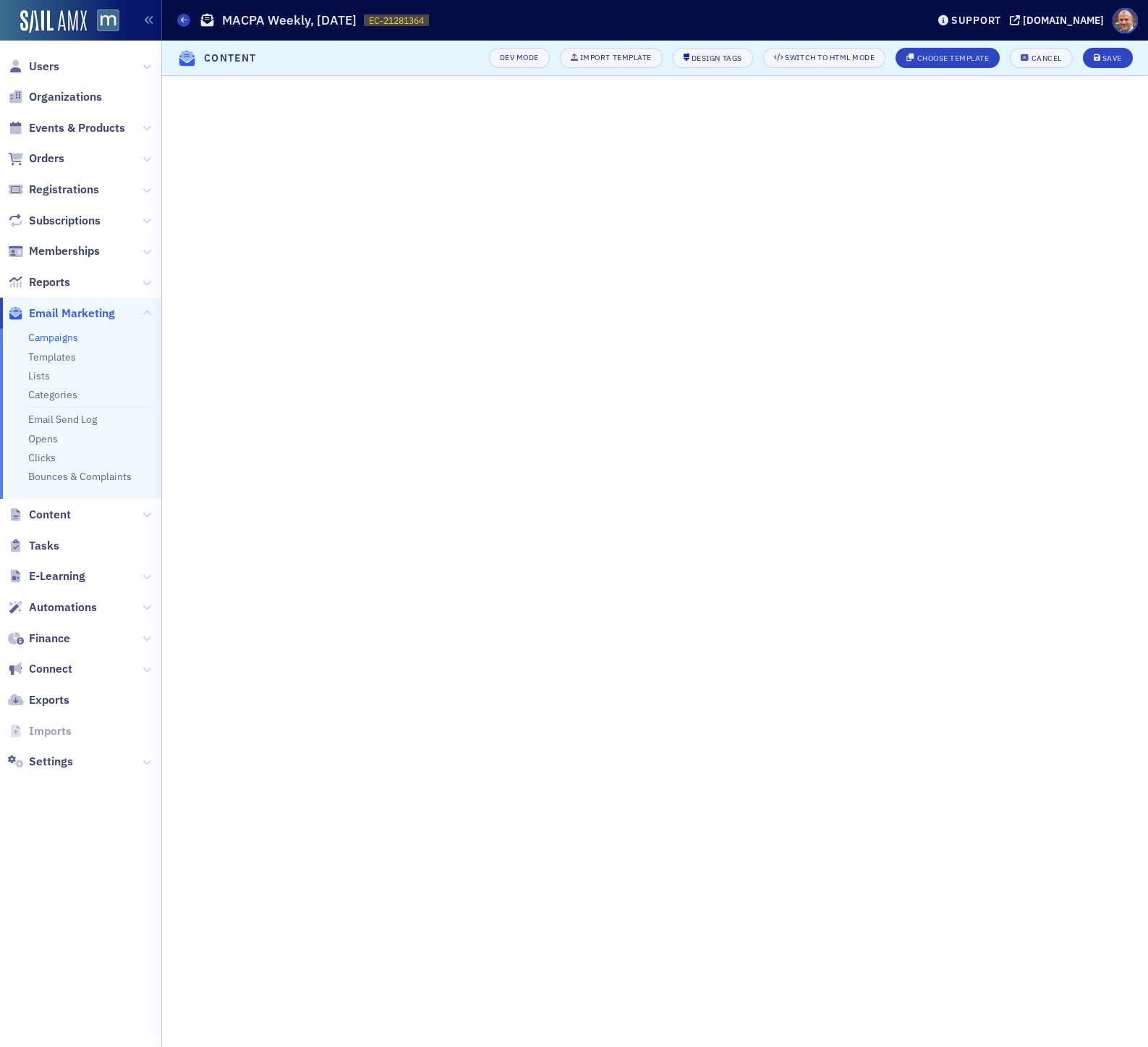
scroll to position [0, 0]
click at [975, 58] on div "Save" at bounding box center [1113, 58] width 19 height 8
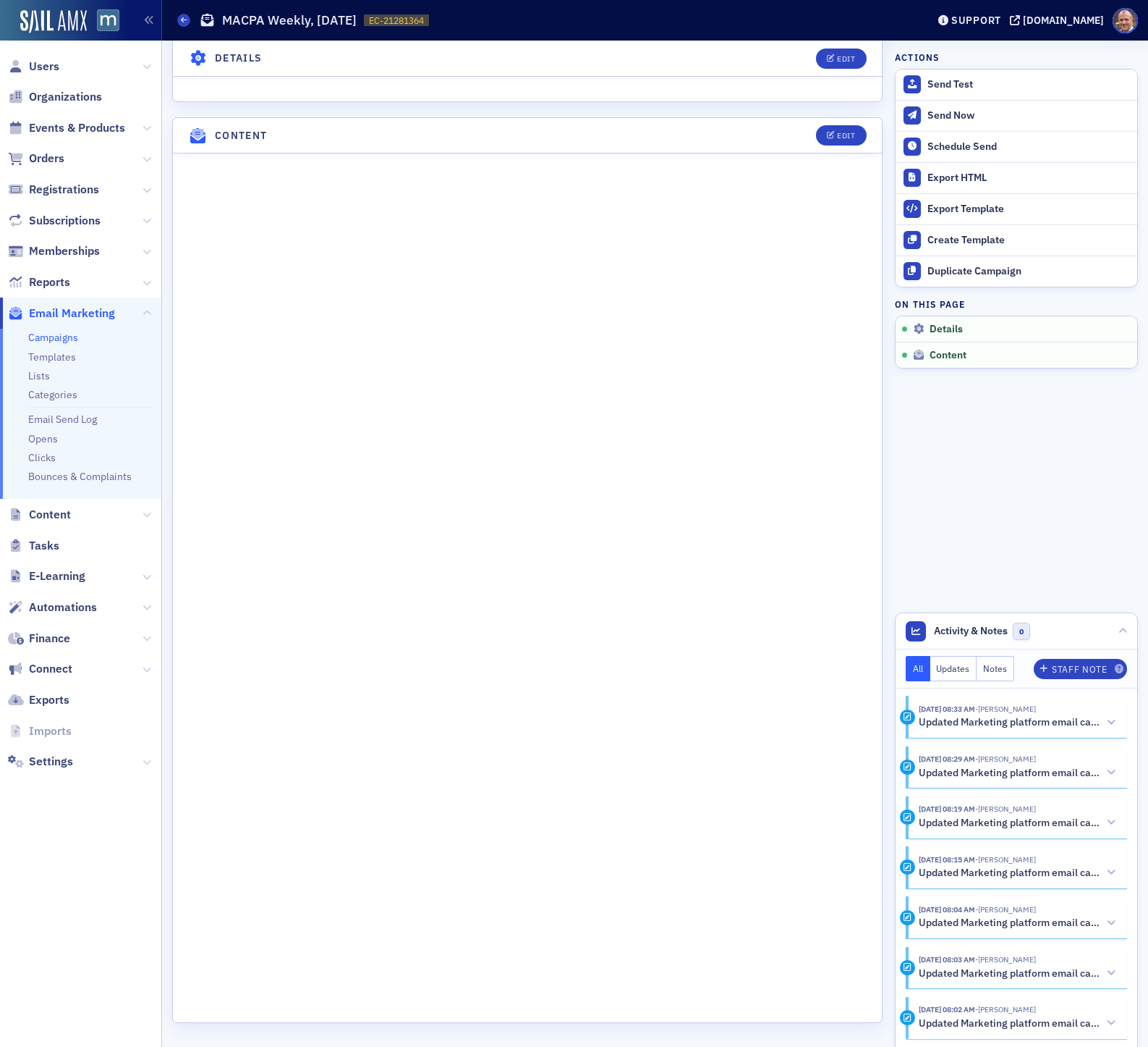
scroll to position [752, 0]
click at [839, 135] on div "Edit" at bounding box center [846, 136] width 19 height 8
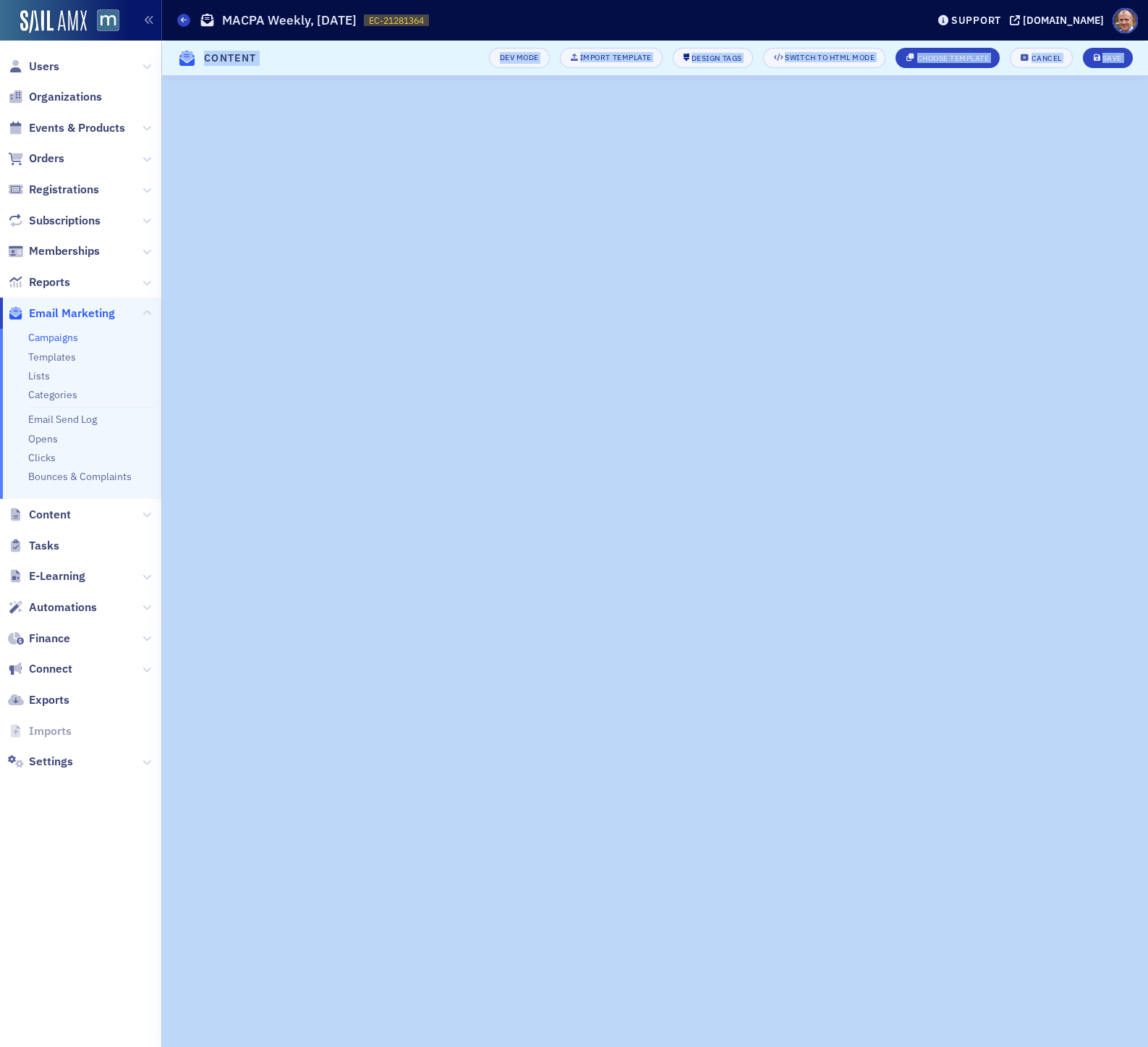
scroll to position [0, 0]
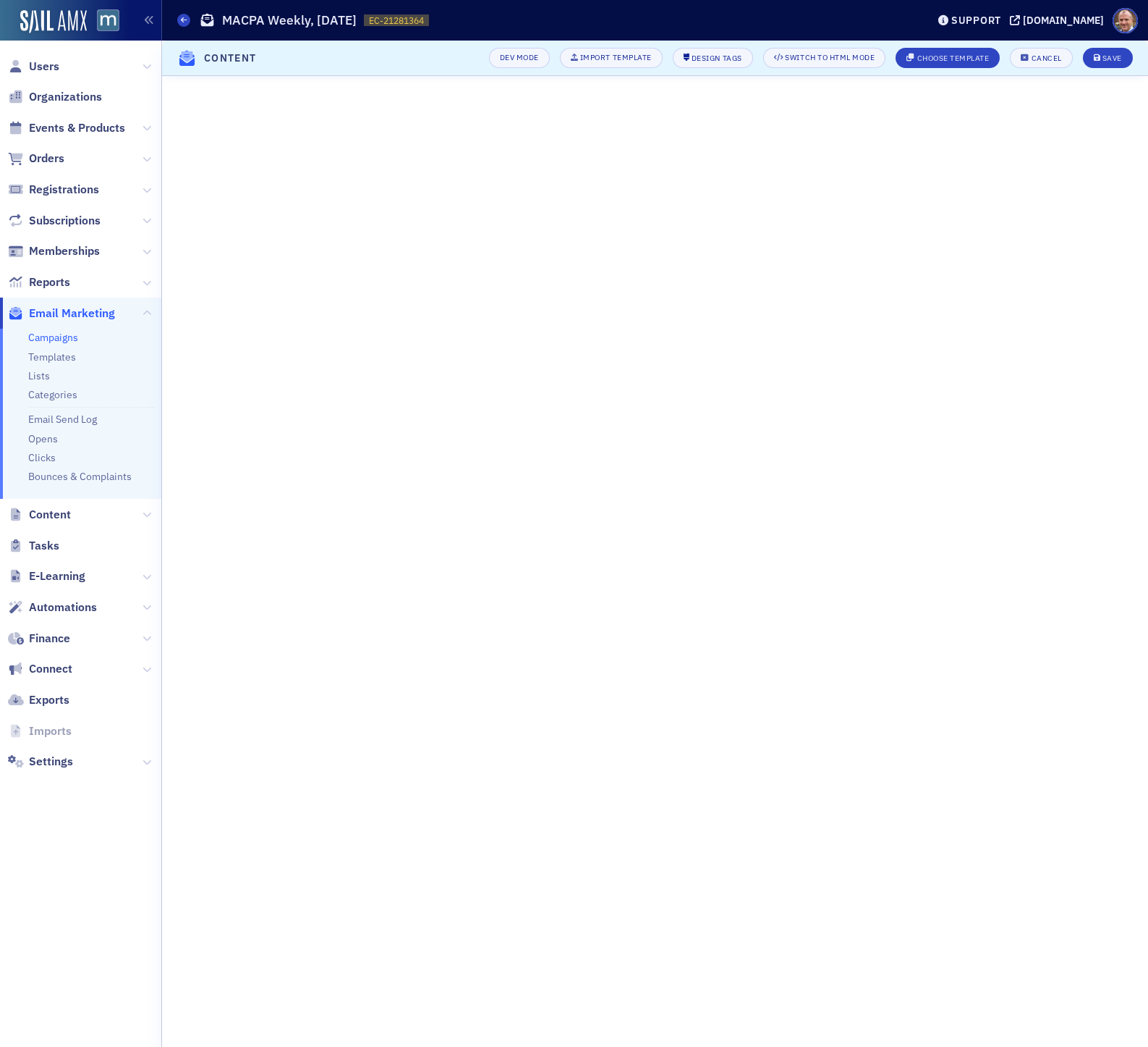
click at [434, 57] on header "Content Dev Mode Import Template Design Tags Switch to HTML Mode Choose Templat…" at bounding box center [655, 58] width 987 height 35
click at [975, 55] on div "Save" at bounding box center [1113, 58] width 19 height 8
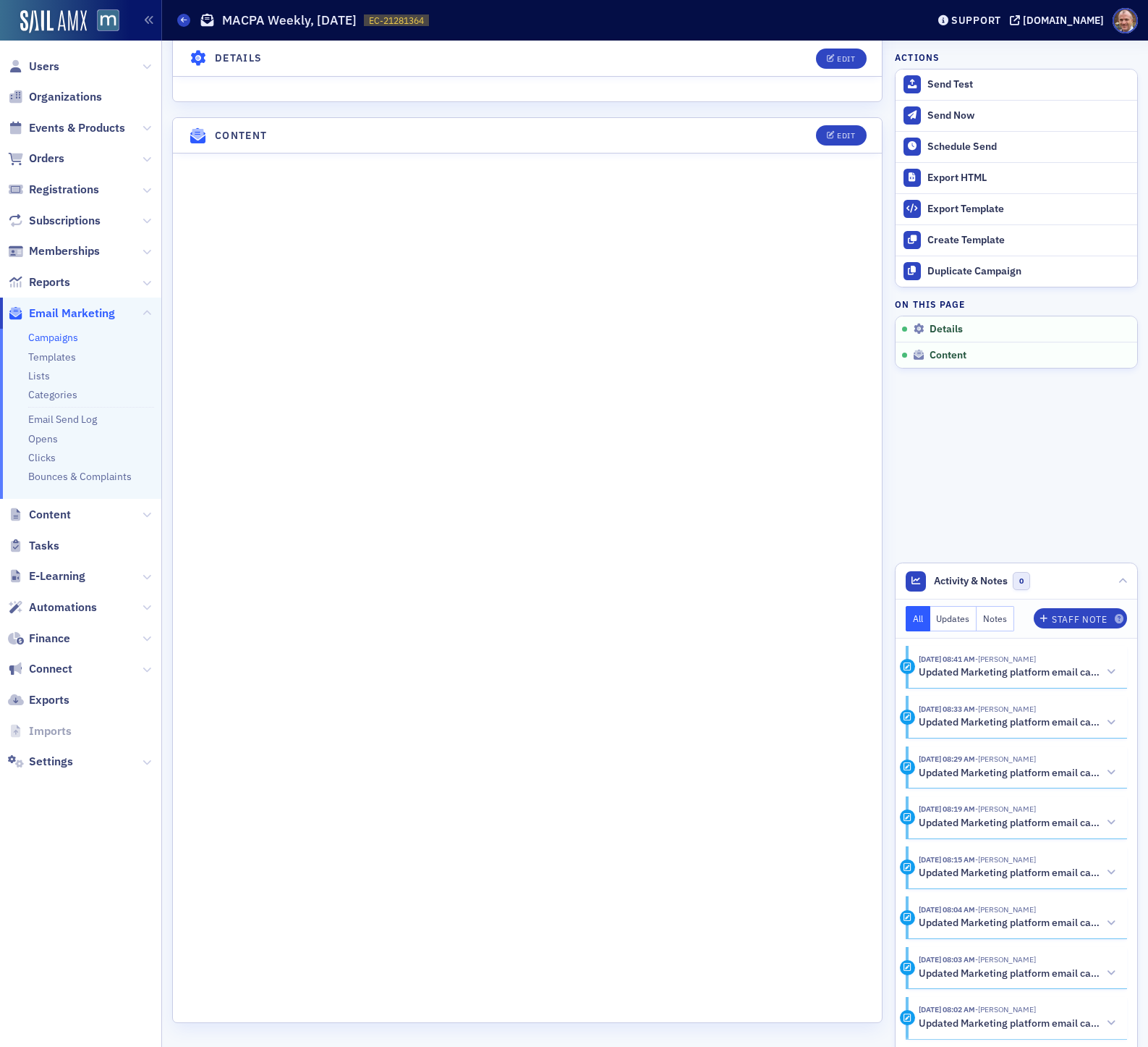
scroll to position [752, 0]
click at [830, 138] on button "Edit" at bounding box center [841, 136] width 50 height 20
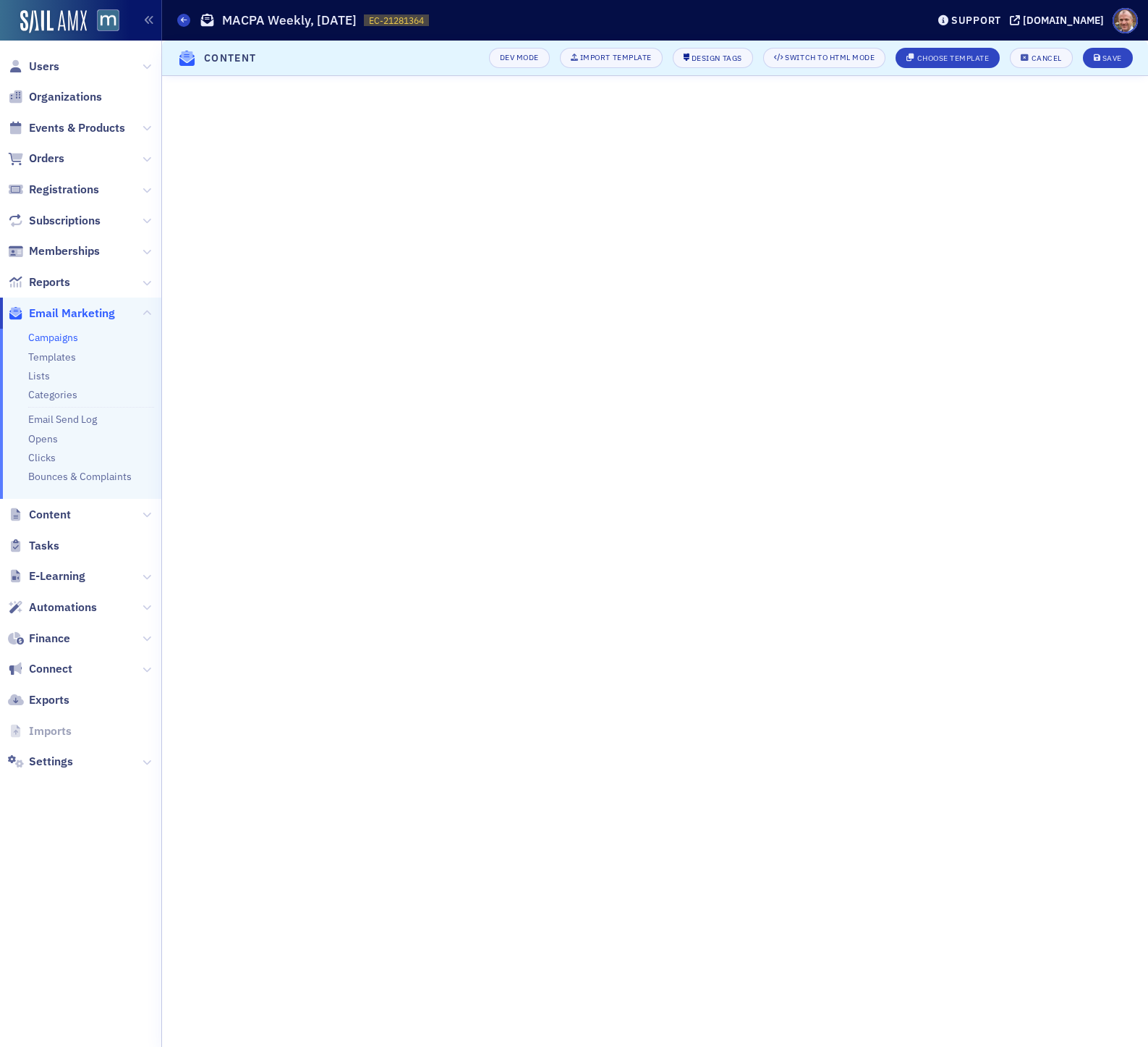
scroll to position [0, 0]
click at [975, 59] on div "Save" at bounding box center [1113, 58] width 19 height 8
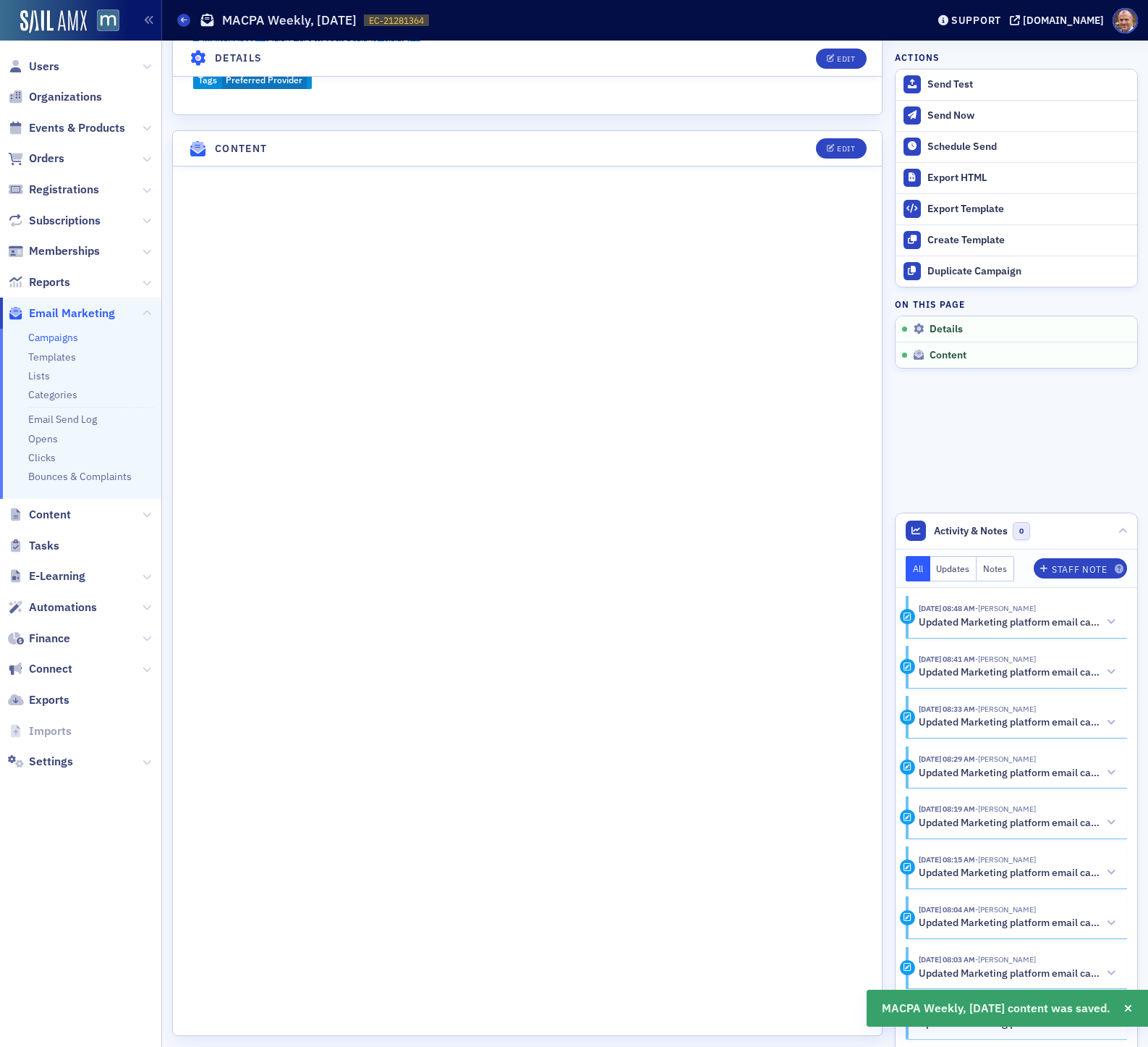
scroll to position [682, 0]
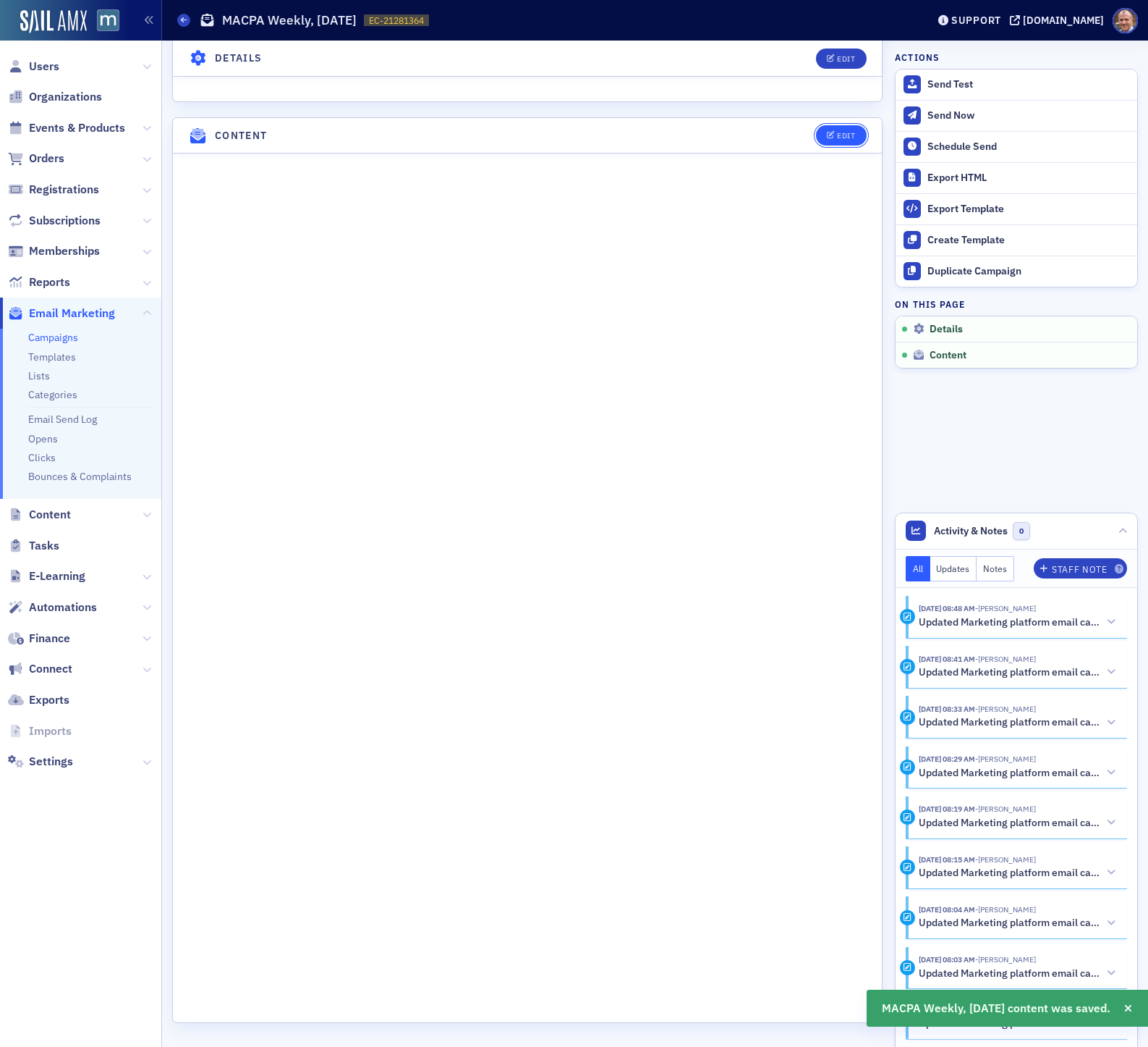
click at [857, 131] on button "Edit" at bounding box center [841, 135] width 50 height 20
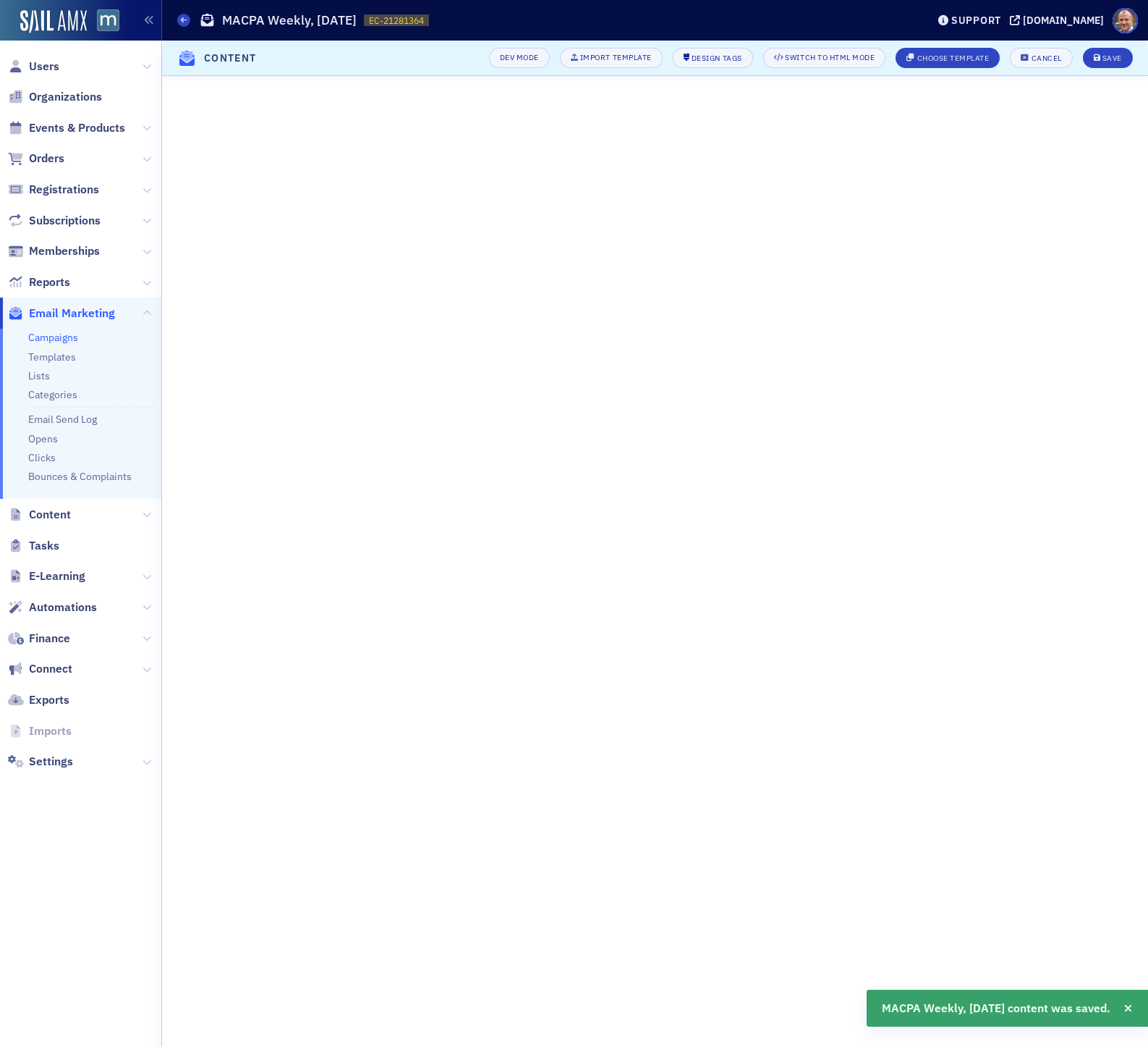
scroll to position [0, 0]
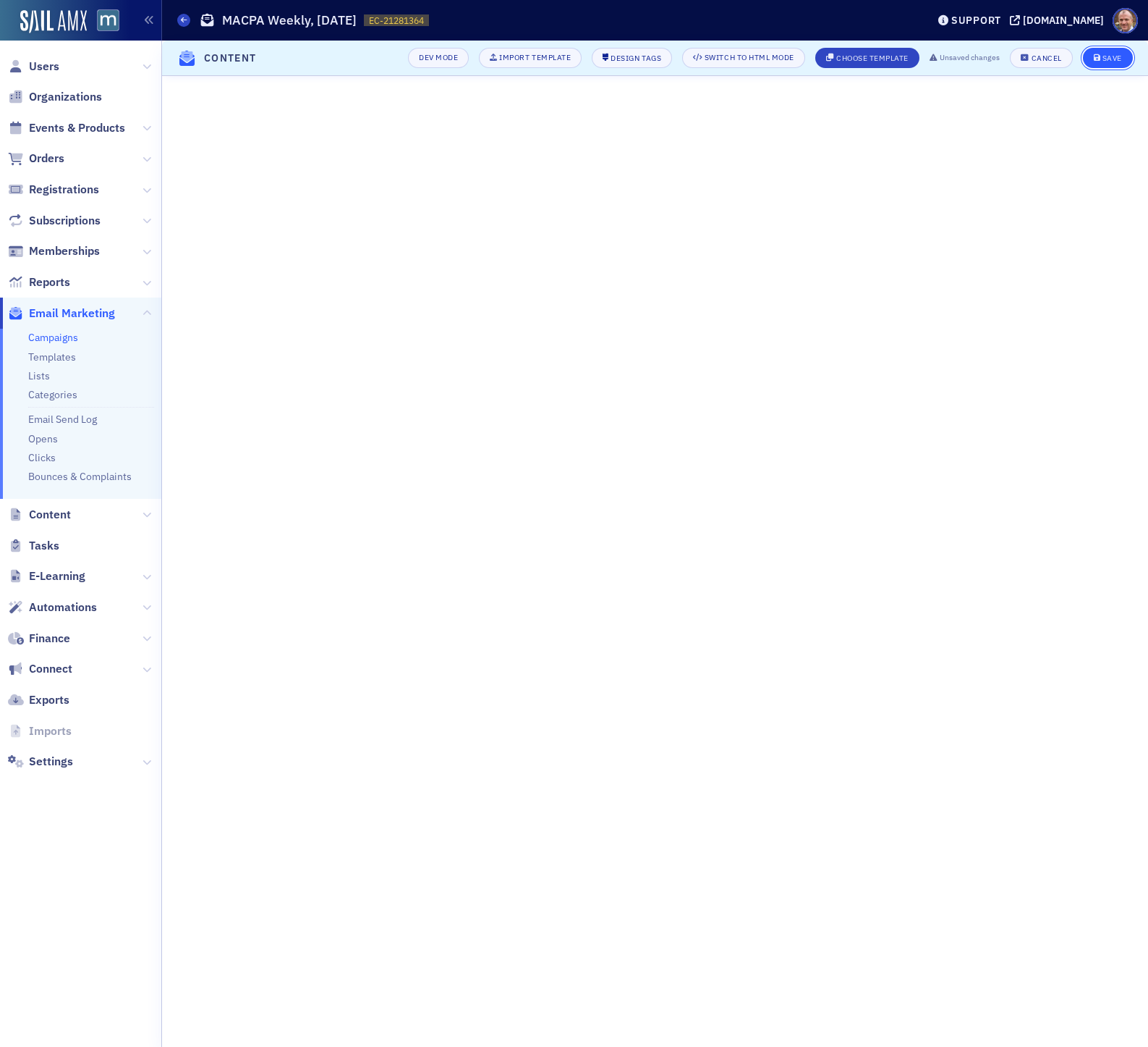
click at [975, 58] on button "Save" at bounding box center [1108, 57] width 50 height 20
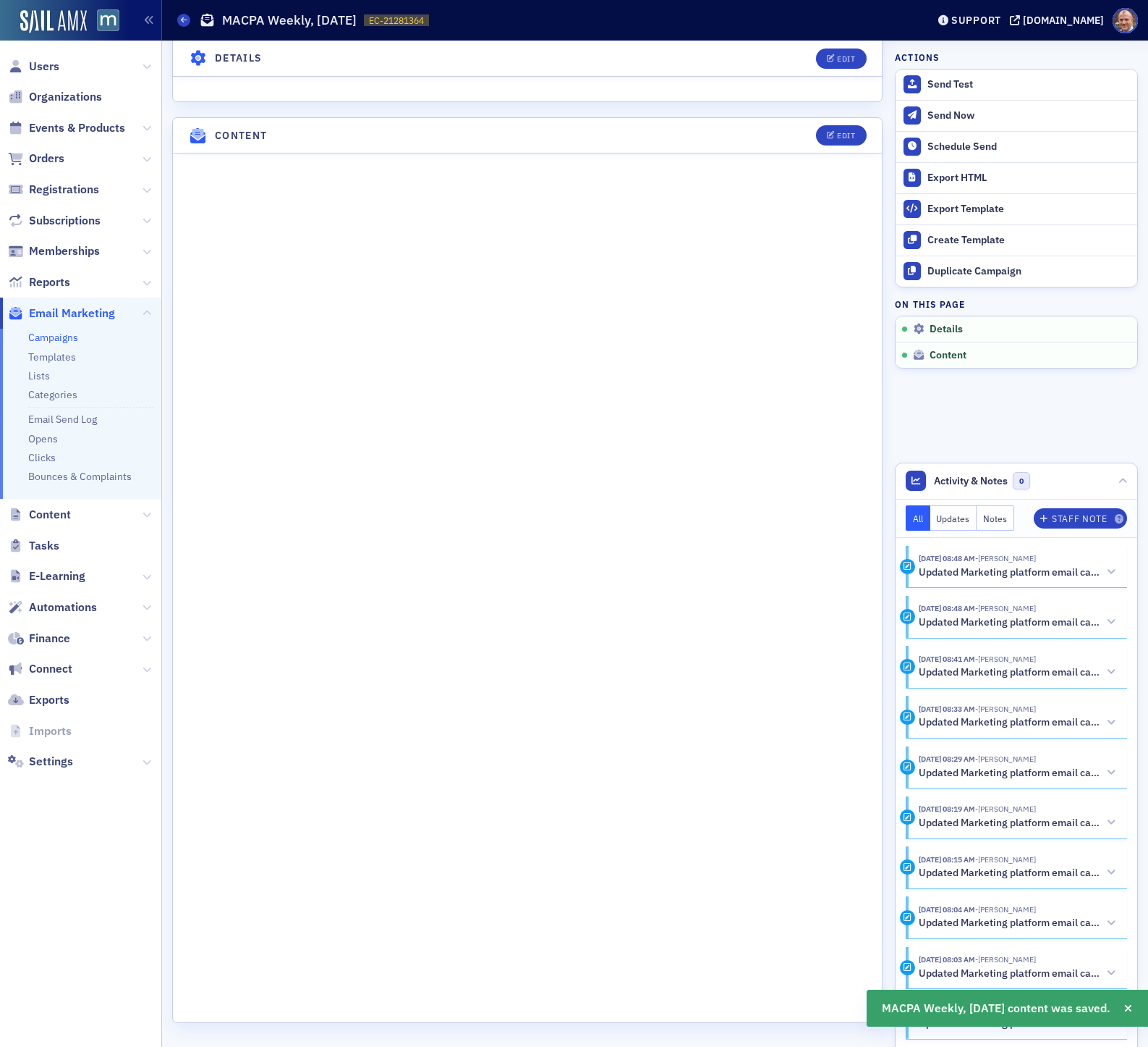
scroll to position [752, 0]
click at [841, 138] on div "Edit" at bounding box center [846, 136] width 19 height 8
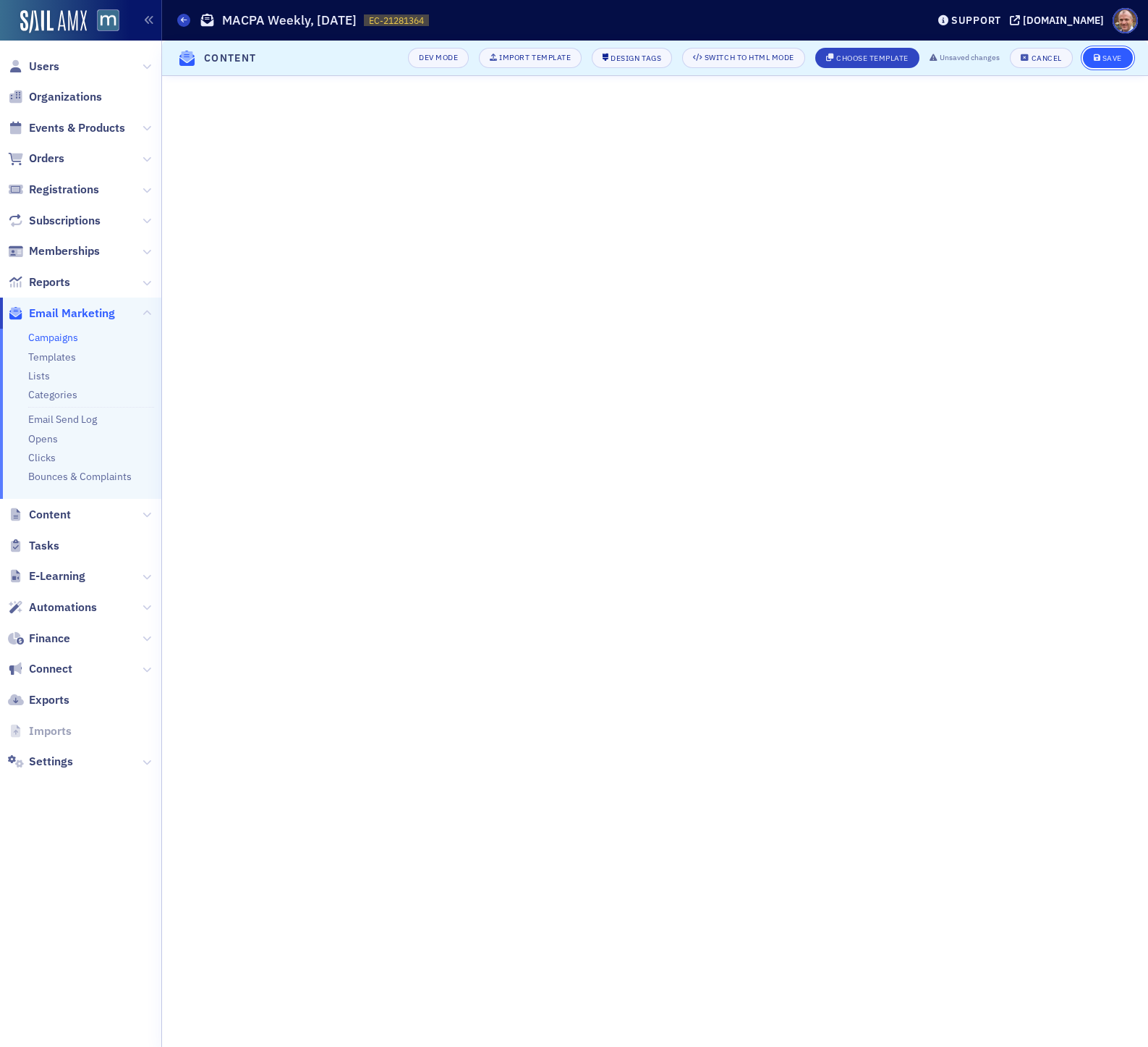
click at [975, 55] on button "Save" at bounding box center [1108, 57] width 50 height 20
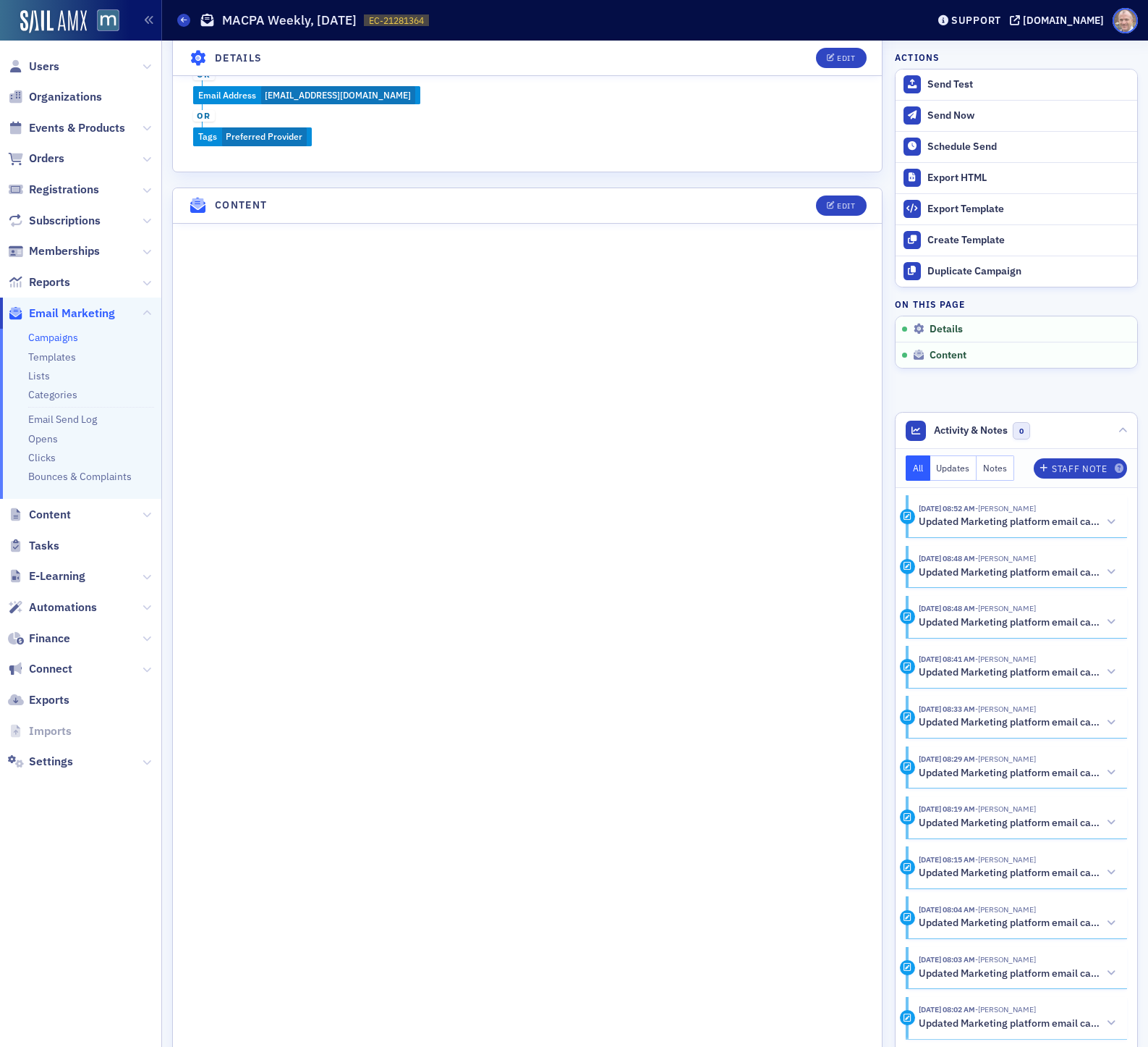
scroll to position [752, 0]
